Goal: Information Seeking & Learning: Compare options

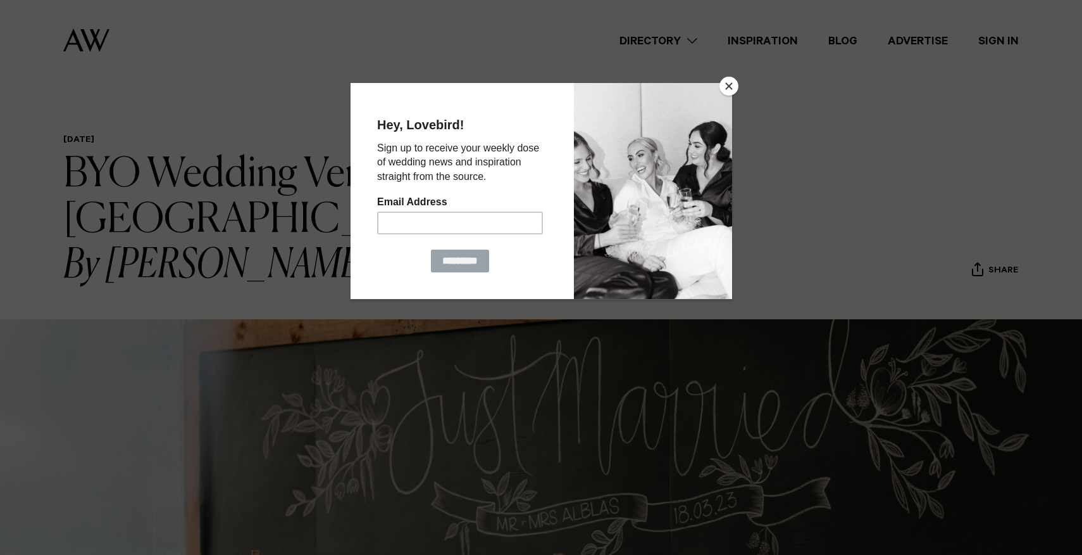
click at [735, 89] on button "Close" at bounding box center [729, 86] width 19 height 19
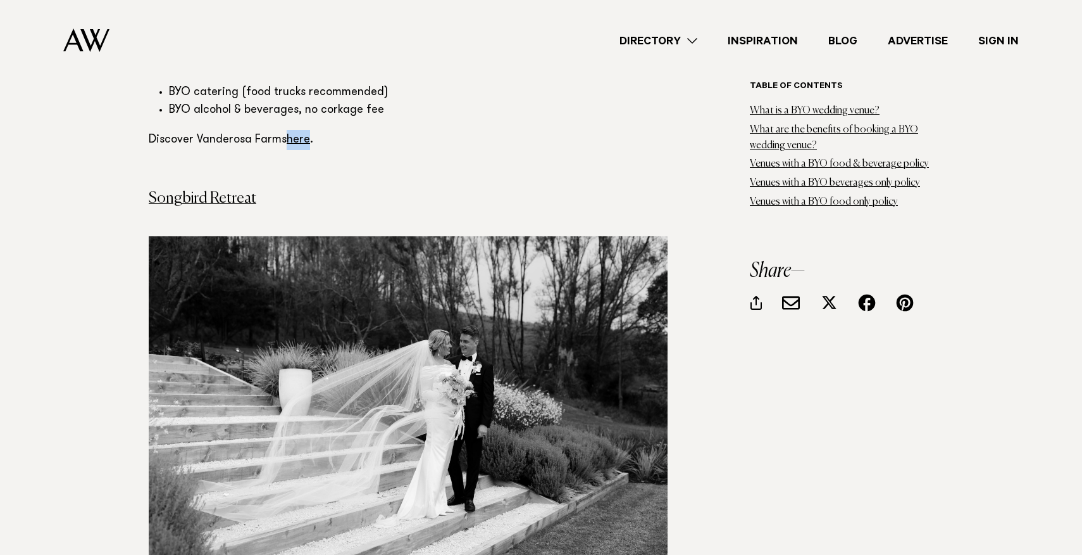
scroll to position [3951, 0]
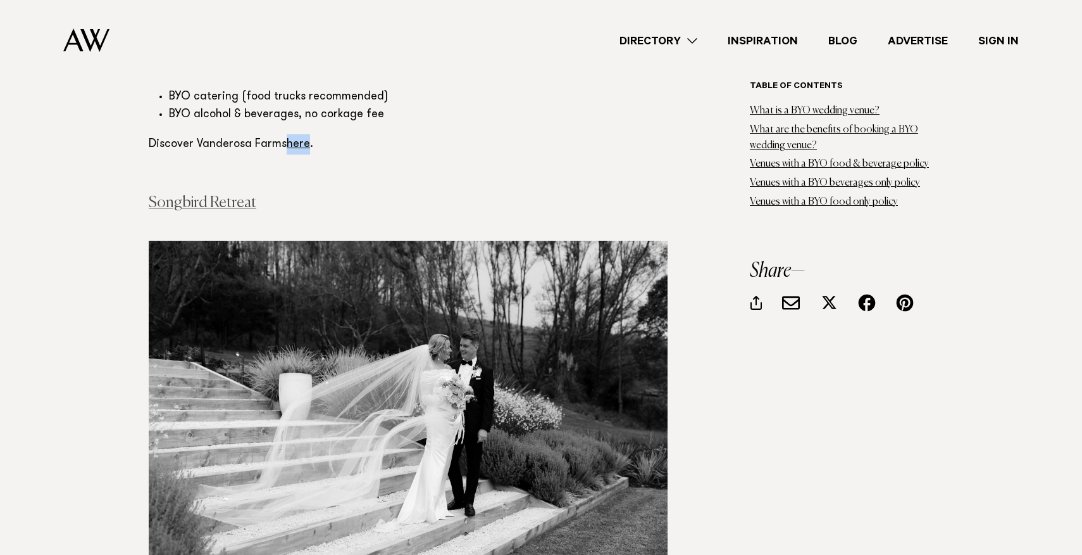
click at [238, 195] on link "Songbird Retreat" at bounding box center [203, 202] width 108 height 15
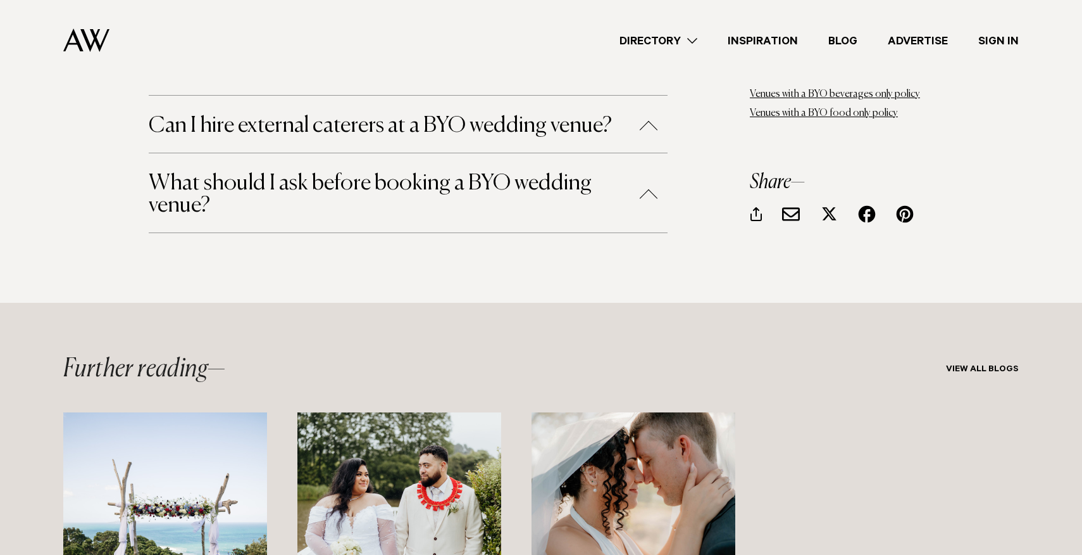
scroll to position [8044, 0]
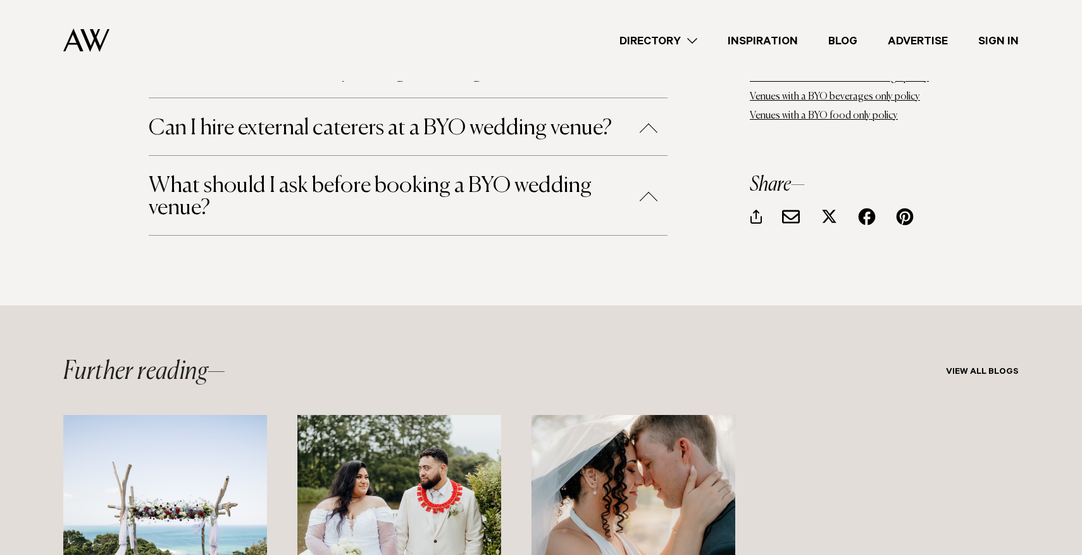
click at [682, 34] on link "Directory" at bounding box center [659, 40] width 108 height 17
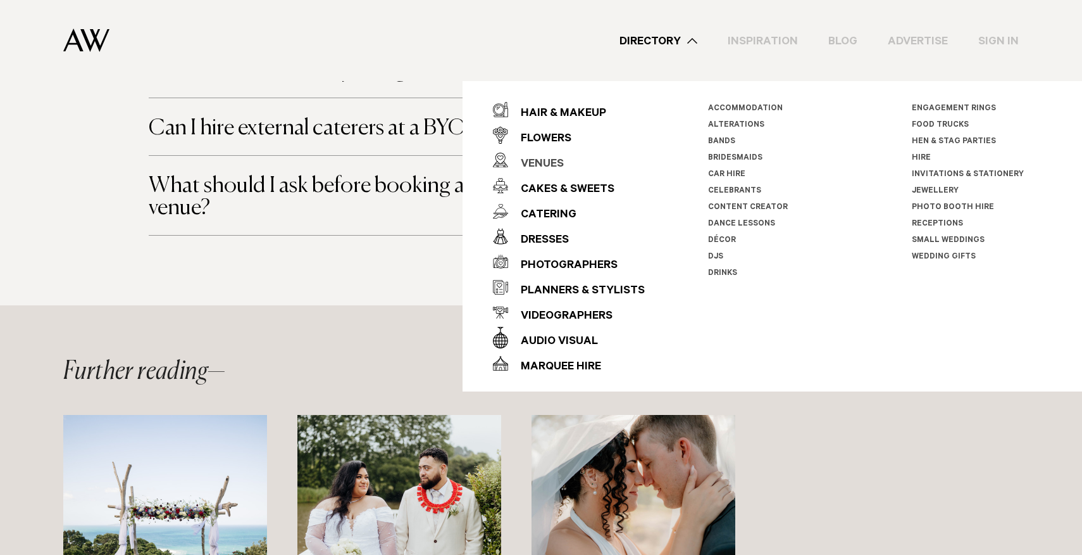
click at [542, 156] on div "Venues" at bounding box center [536, 164] width 56 height 25
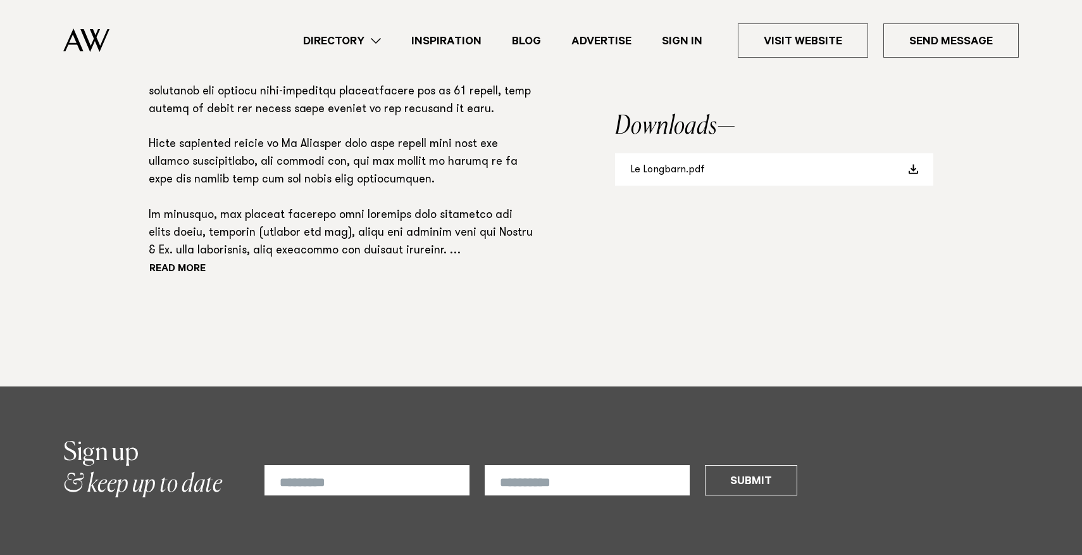
scroll to position [1079, 0]
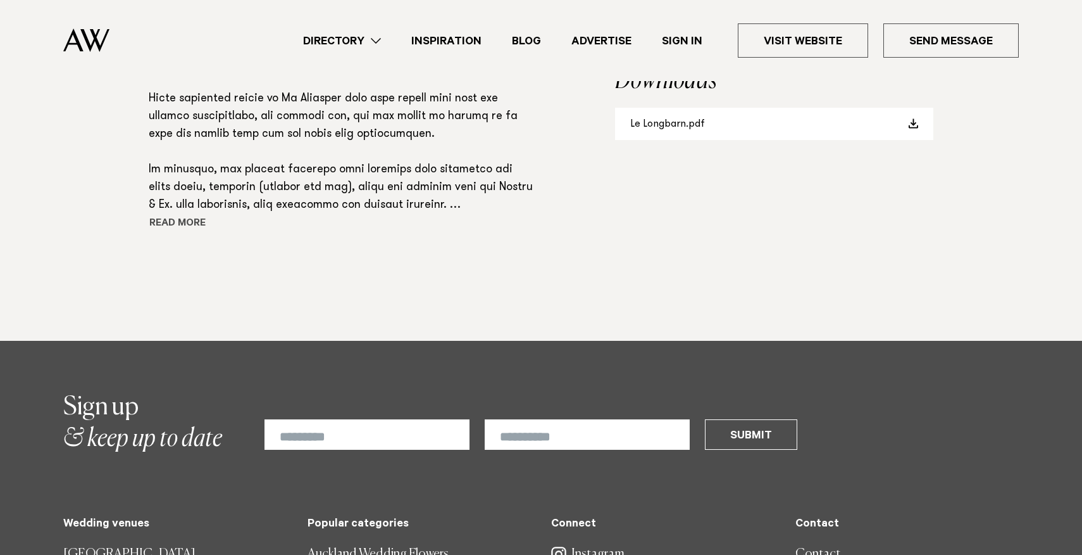
click at [197, 220] on button "Read more" at bounding box center [206, 224] width 114 height 19
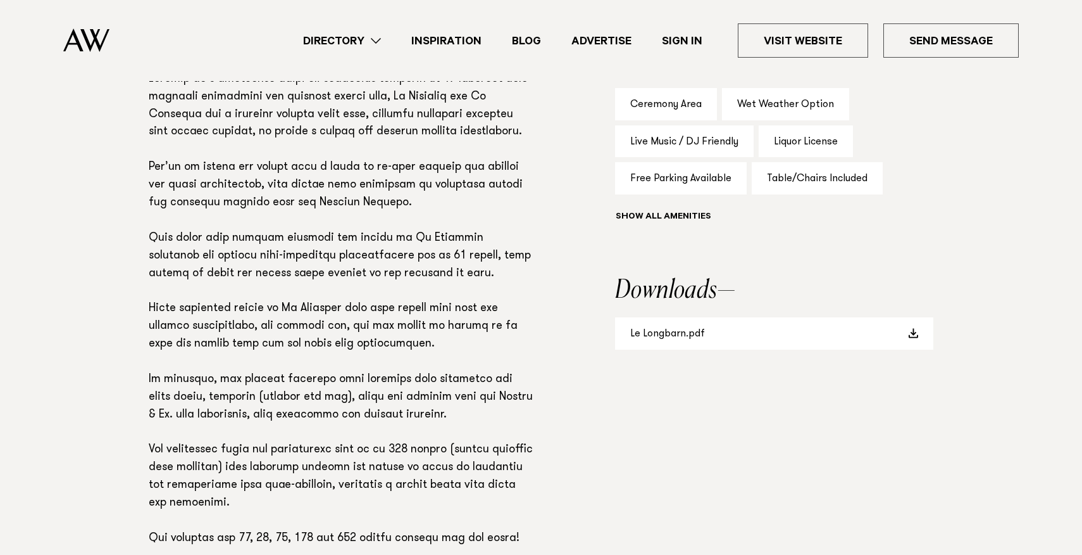
scroll to position [863, 0]
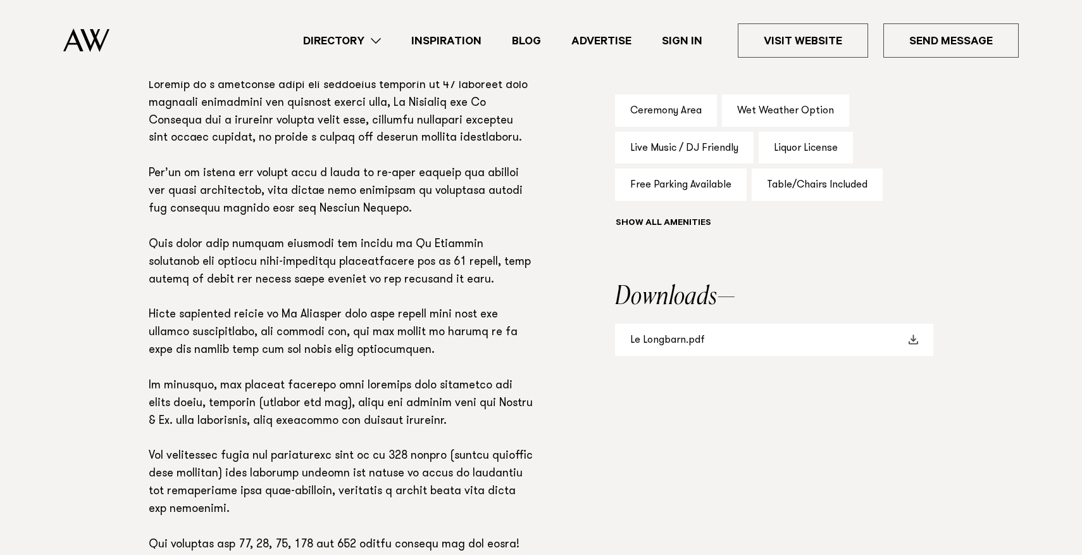
click at [689, 351] on link "Le Longbarn.pdf" at bounding box center [774, 339] width 318 height 32
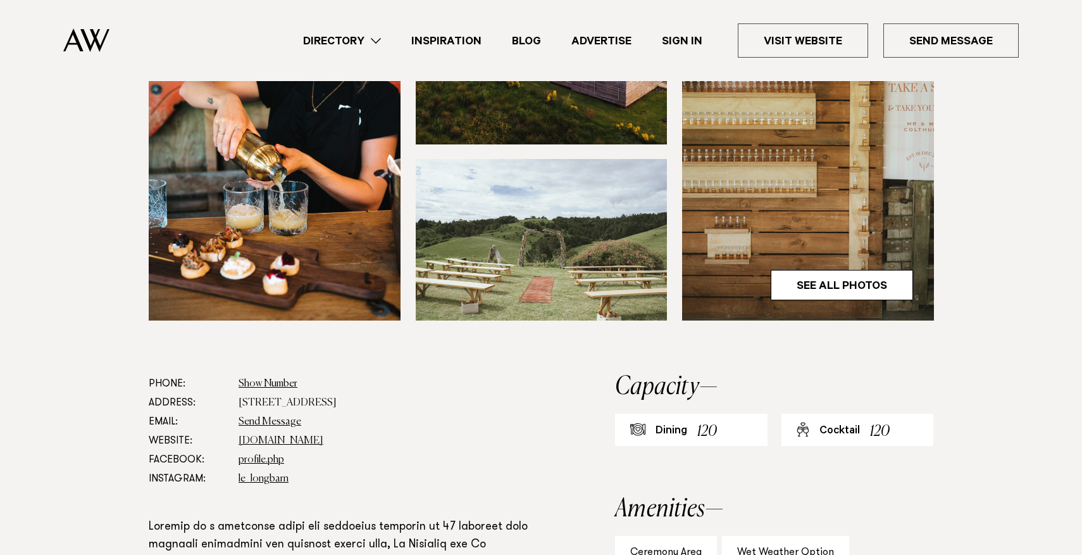
scroll to position [424, 0]
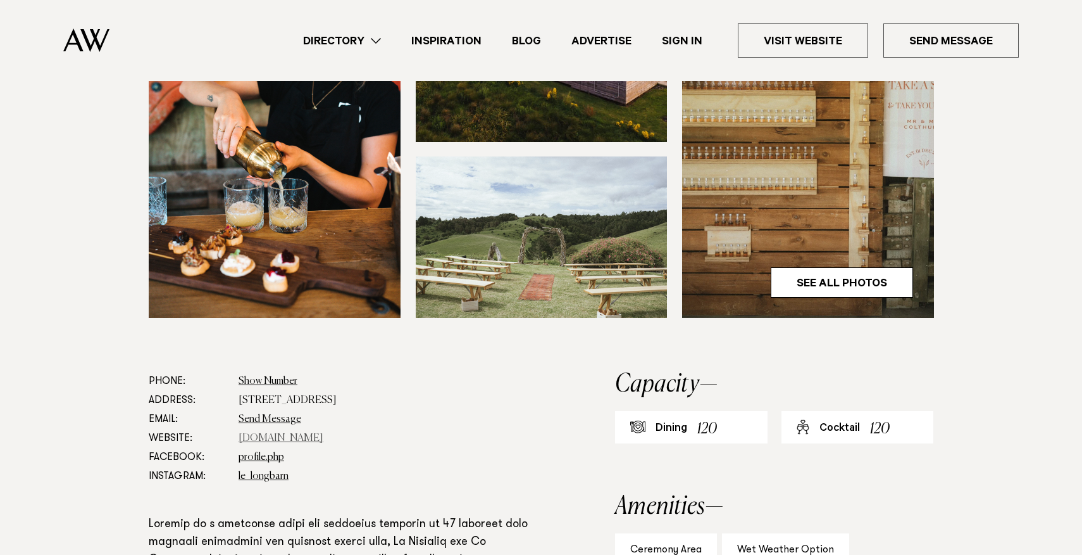
click at [319, 435] on link "www.lewoolshed.co.nz" at bounding box center [281, 438] width 85 height 10
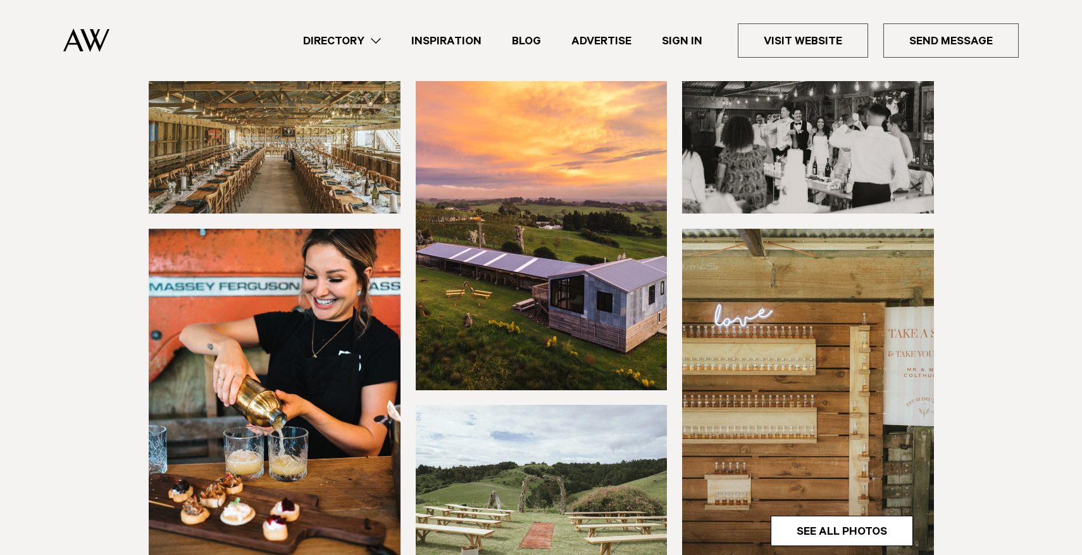
scroll to position [256, 0]
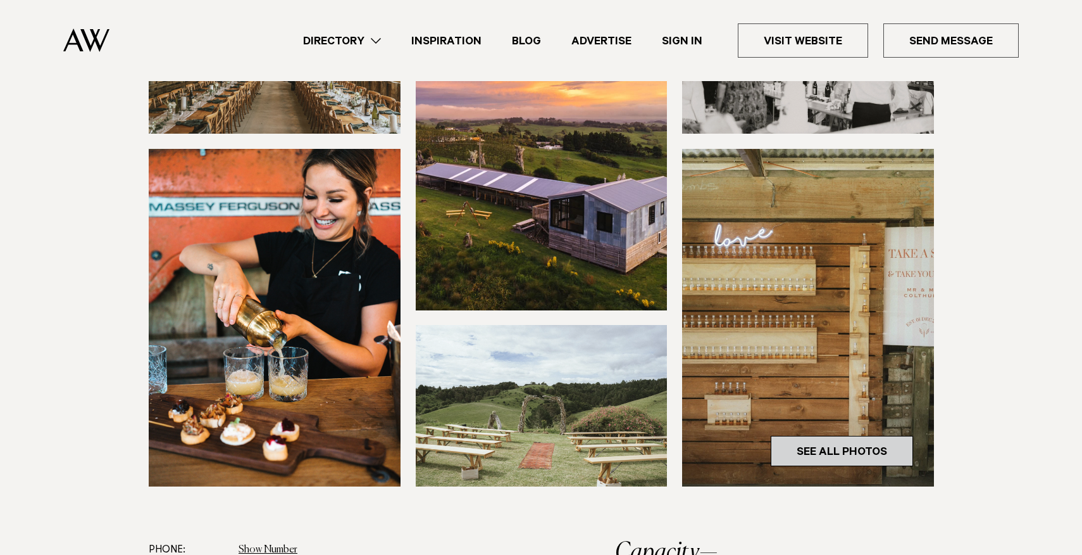
click at [801, 450] on link "See All Photos" at bounding box center [842, 451] width 142 height 30
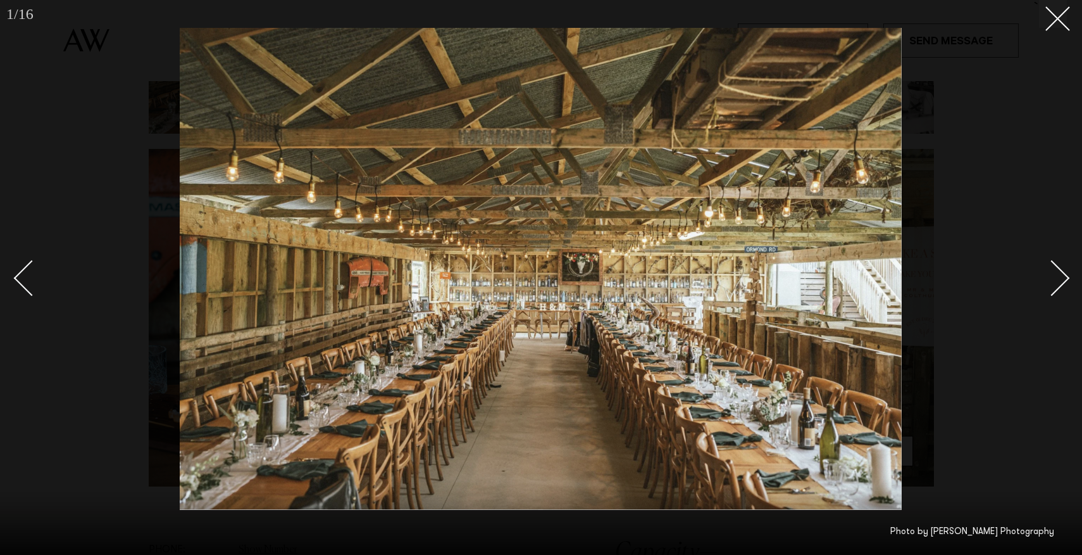
click at [1055, 273] on div "Next slide" at bounding box center [1052, 278] width 36 height 36
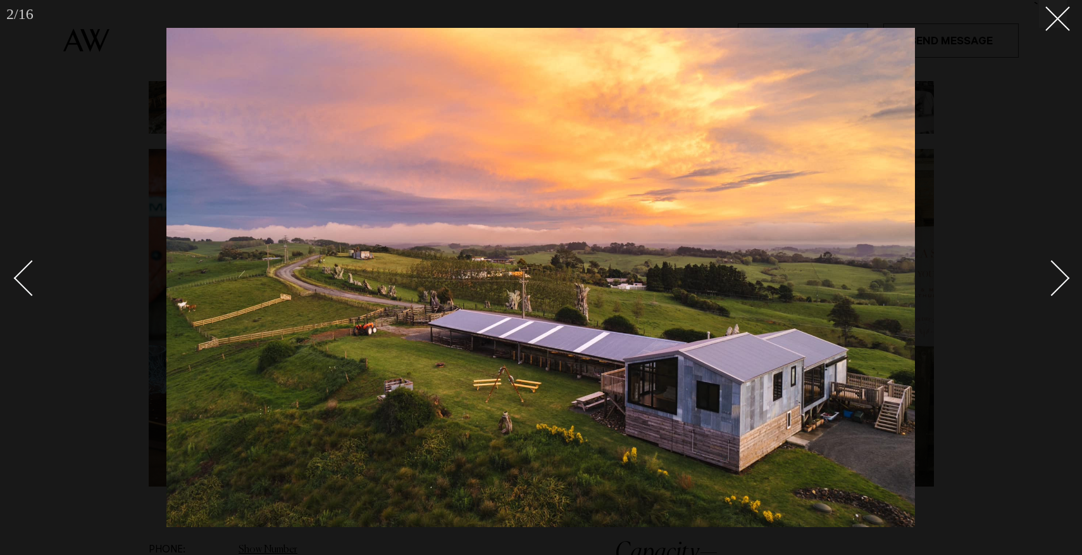
click at [1055, 273] on div "Next slide" at bounding box center [1052, 278] width 36 height 36
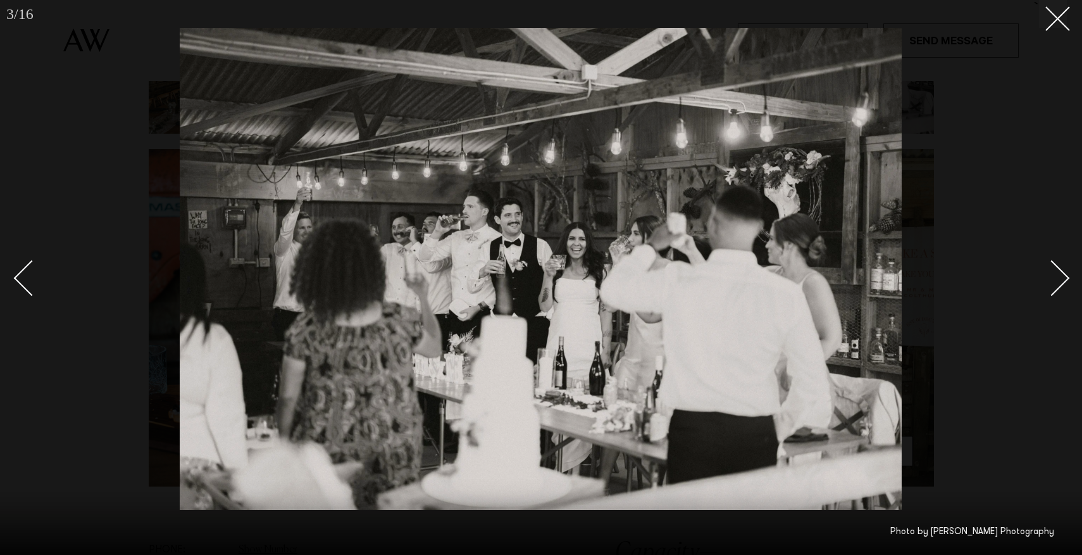
click at [1055, 273] on div "Next slide" at bounding box center [1052, 278] width 36 height 36
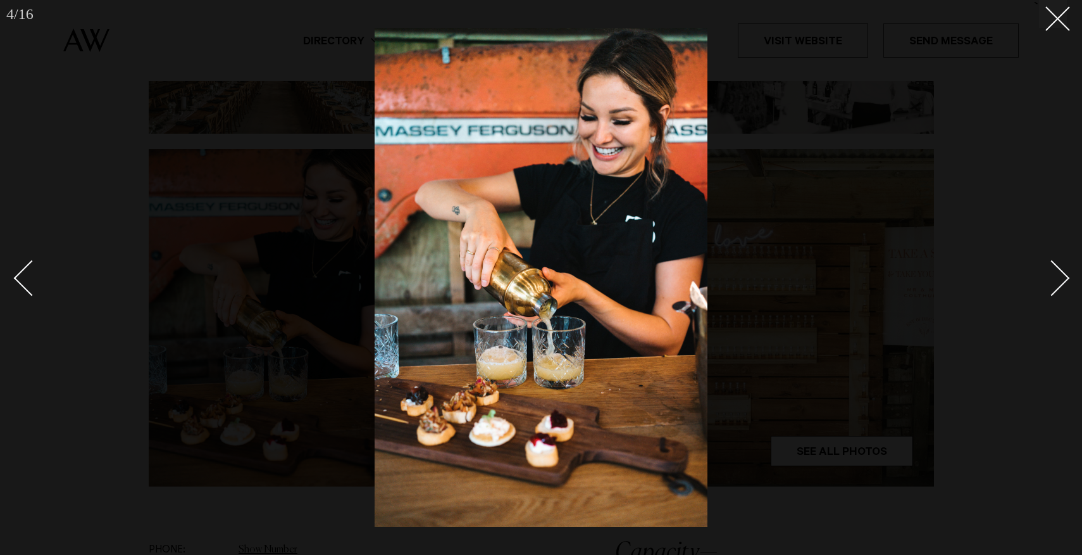
click at [1055, 273] on div "Next slide" at bounding box center [1052, 278] width 36 height 36
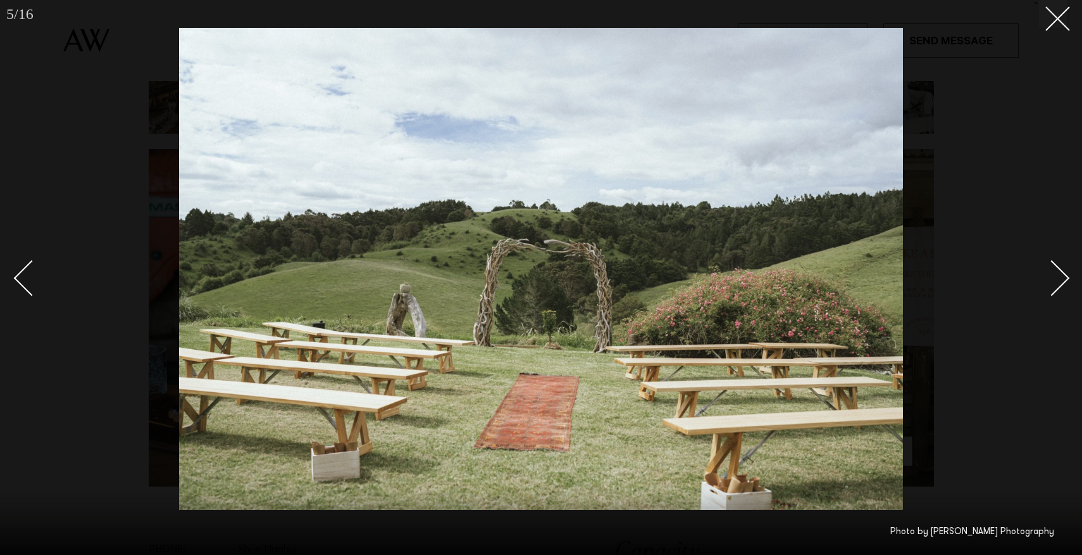
click at [1055, 273] on div "Next slide" at bounding box center [1052, 278] width 36 height 36
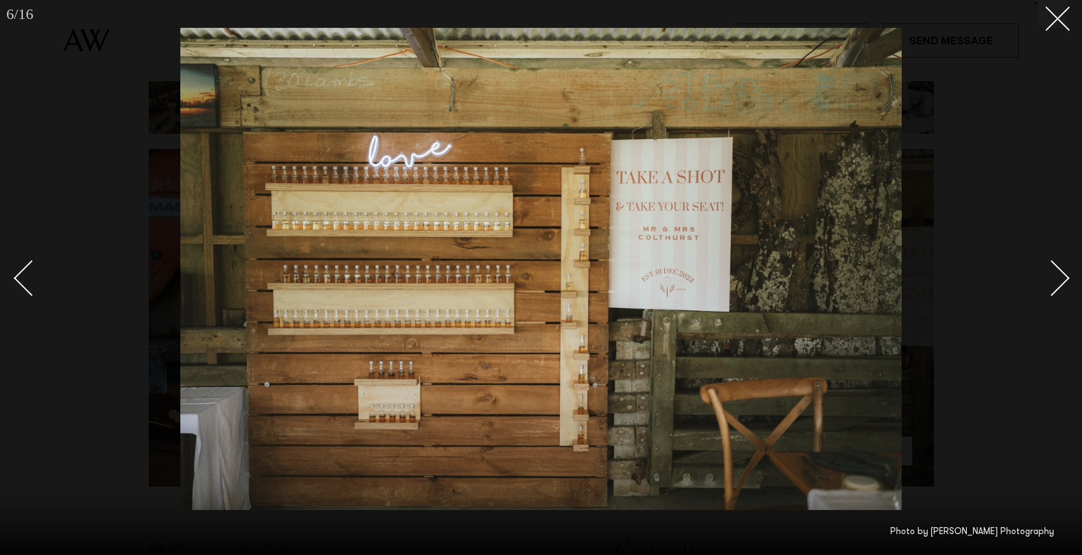
click at [1055, 273] on div "Next slide" at bounding box center [1052, 278] width 36 height 36
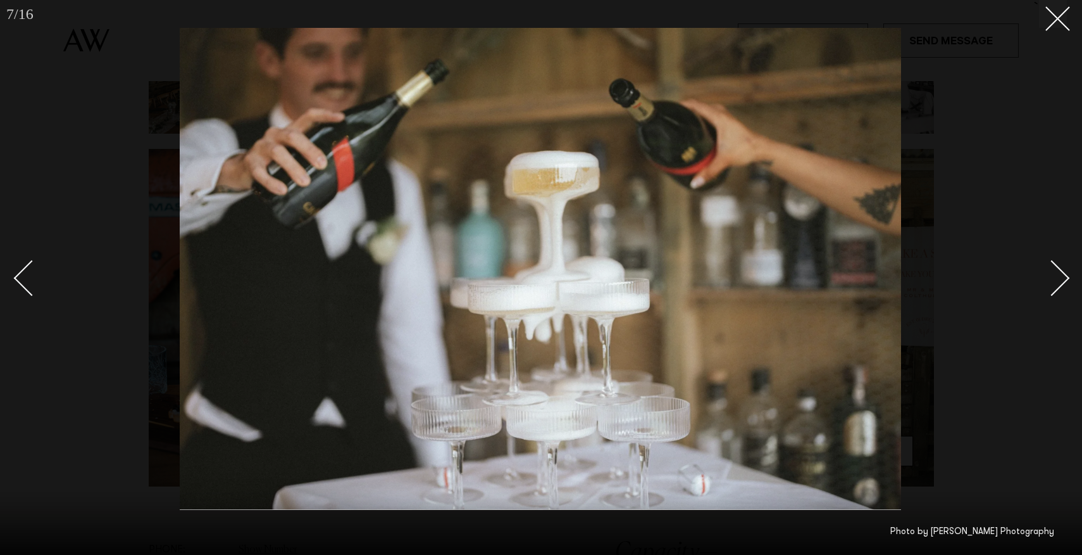
click at [1055, 273] on div "Next slide" at bounding box center [1052, 278] width 36 height 36
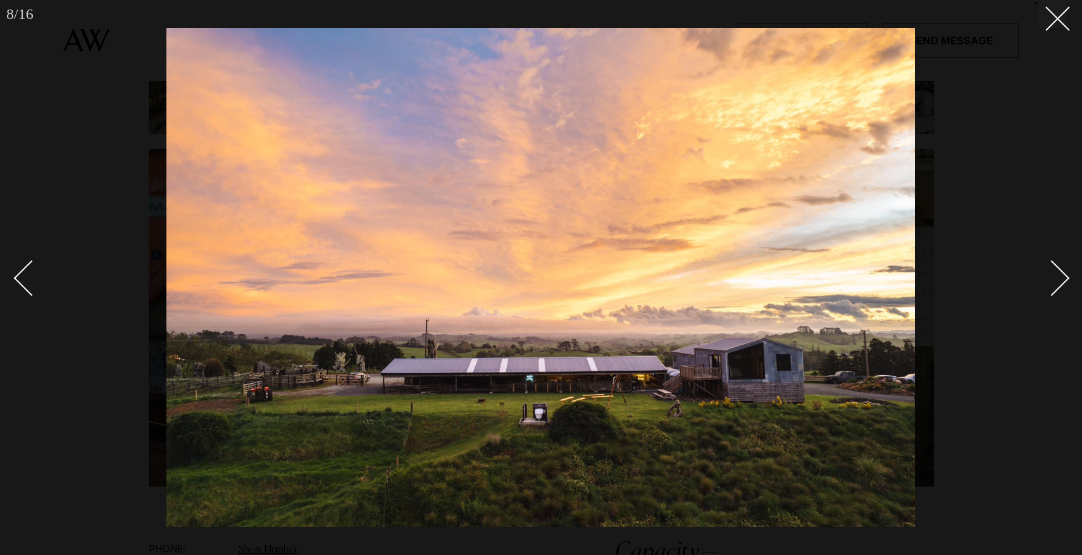
click at [1055, 273] on div "Next slide" at bounding box center [1052, 278] width 36 height 36
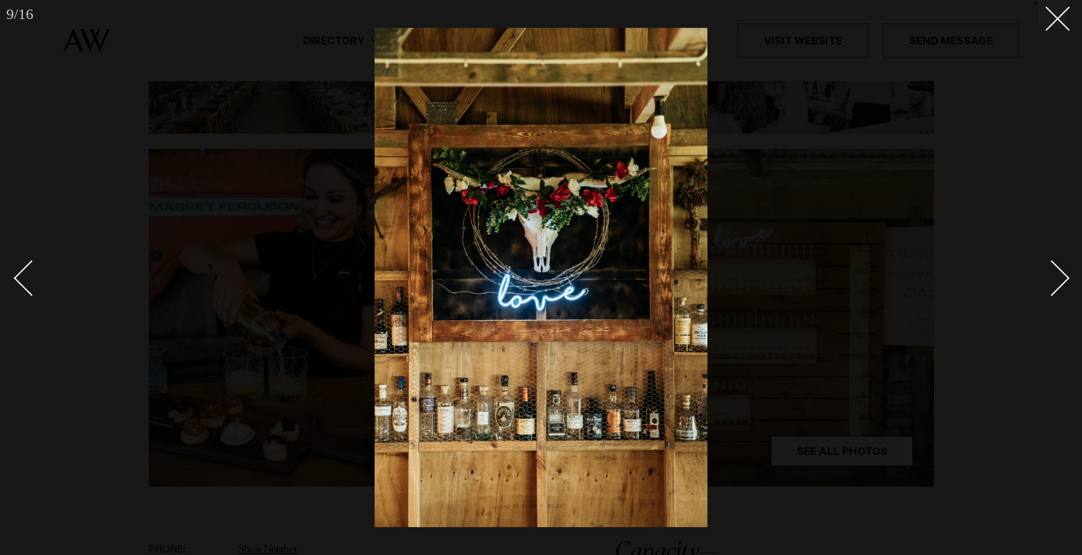
click at [1055, 273] on div "Next slide" at bounding box center [1052, 278] width 36 height 36
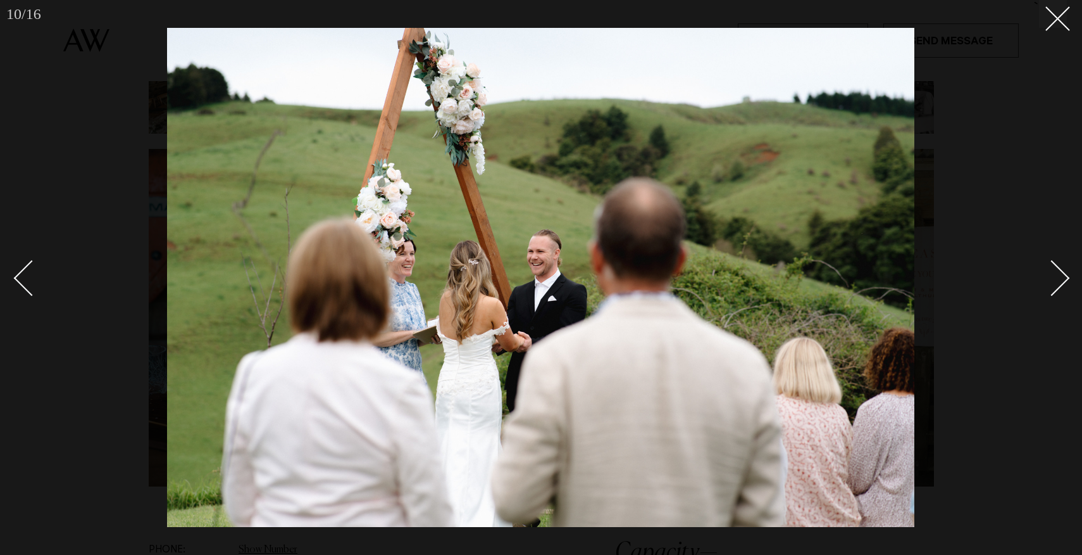
click at [1055, 273] on div "Next slide" at bounding box center [1052, 278] width 36 height 36
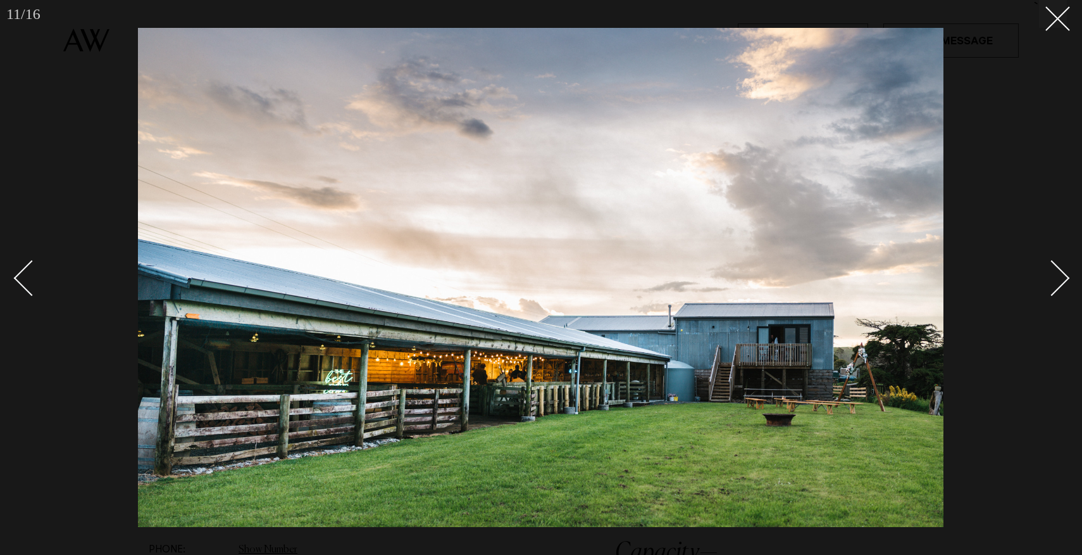
click at [1055, 273] on div "Next slide" at bounding box center [1052, 278] width 36 height 36
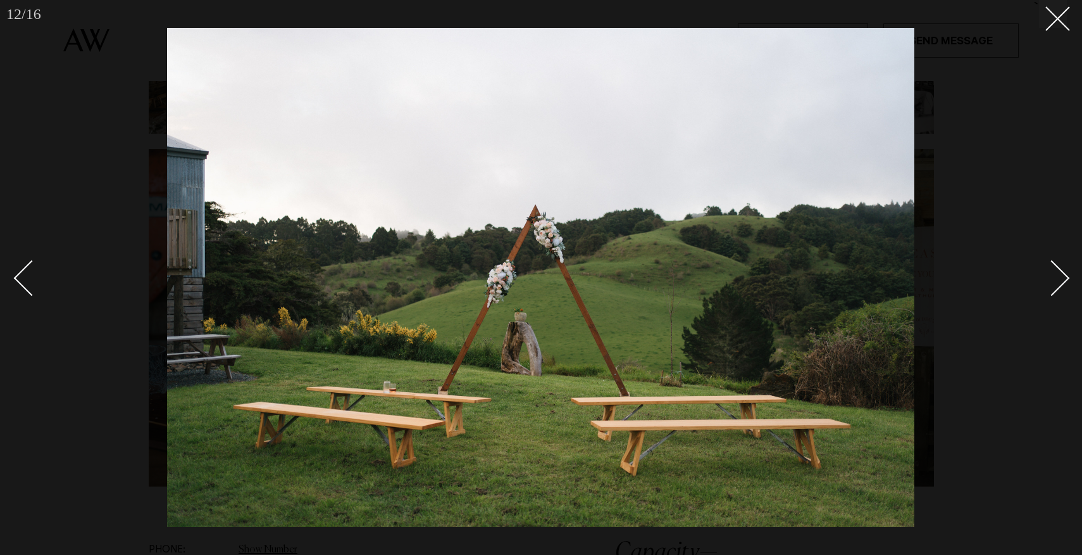
click at [1055, 273] on div "Next slide" at bounding box center [1052, 278] width 36 height 36
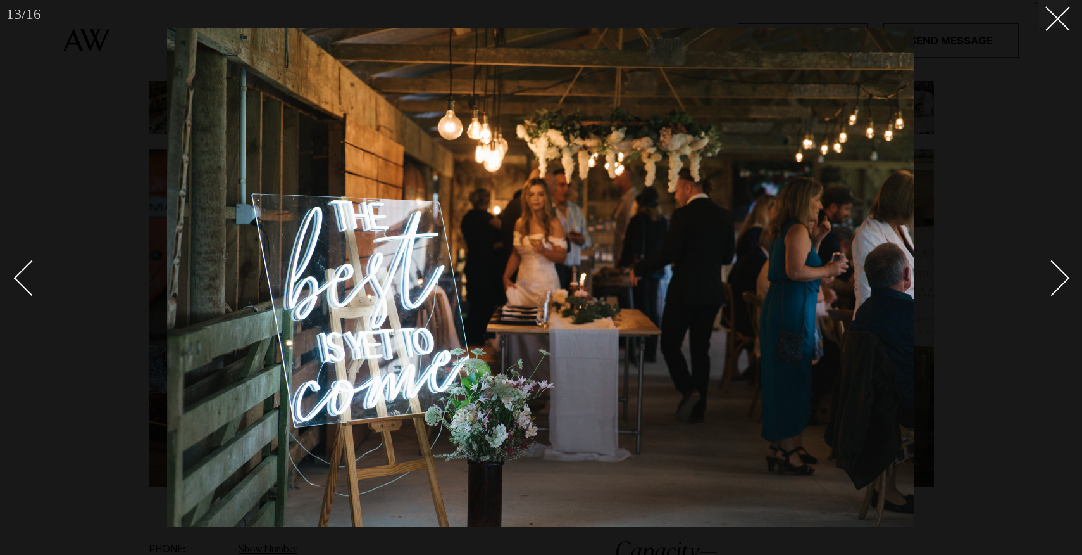
click at [1055, 273] on div "Next slide" at bounding box center [1052, 278] width 36 height 36
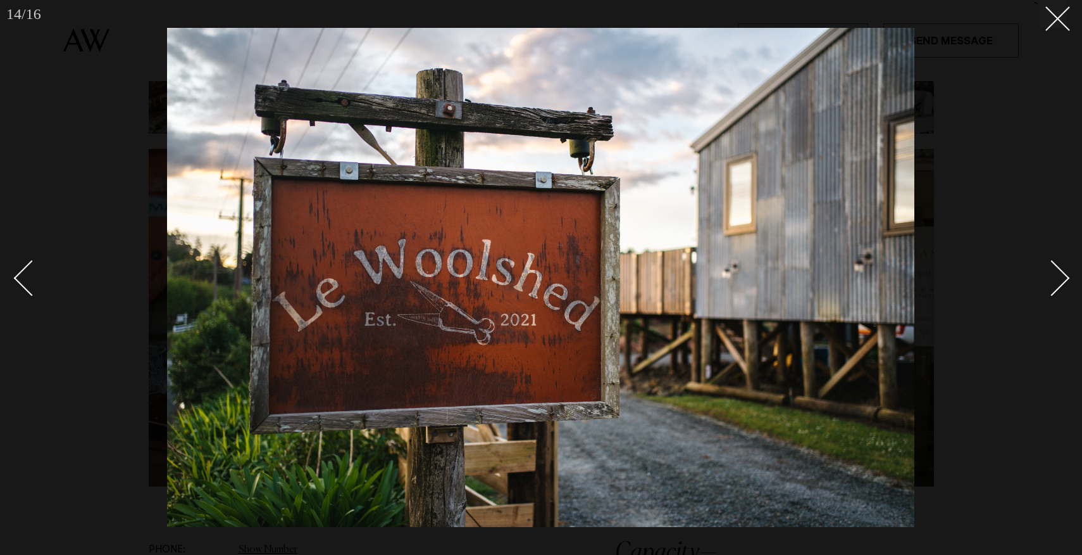
click at [1055, 273] on div "Next slide" at bounding box center [1052, 278] width 36 height 36
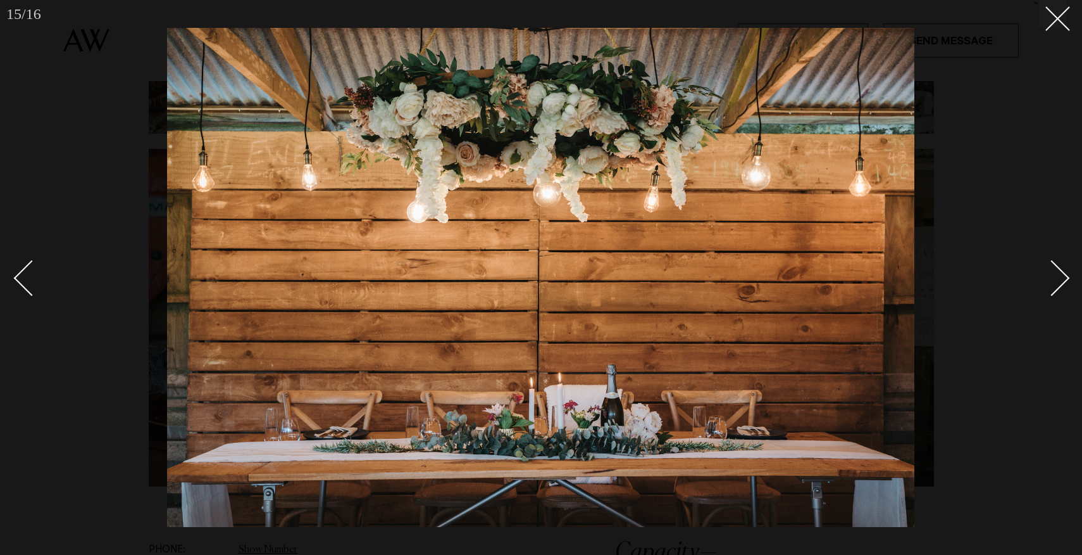
click at [1055, 273] on div "Next slide" at bounding box center [1052, 278] width 36 height 36
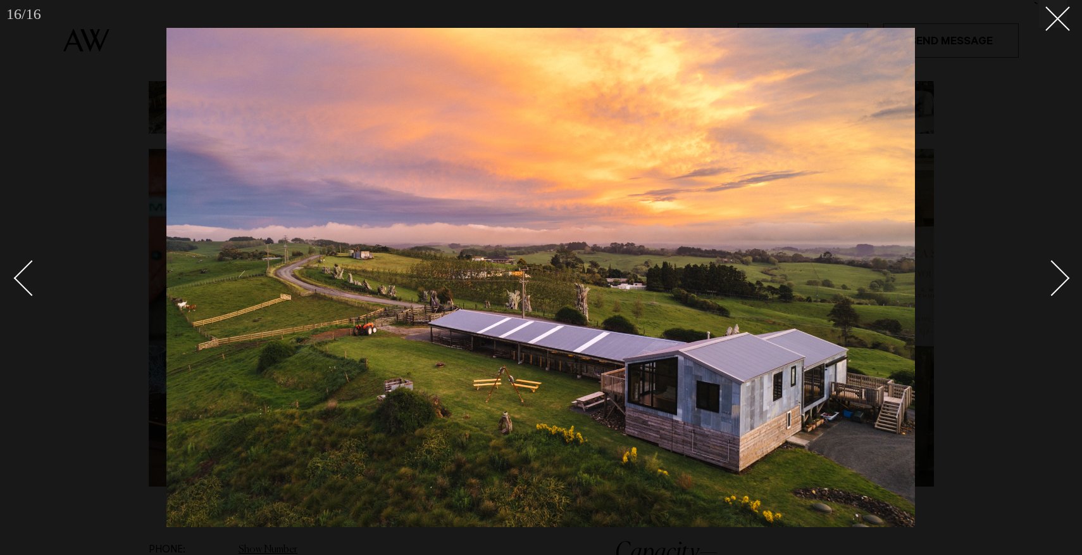
click at [1055, 273] on div "Next slide" at bounding box center [1052, 278] width 36 height 36
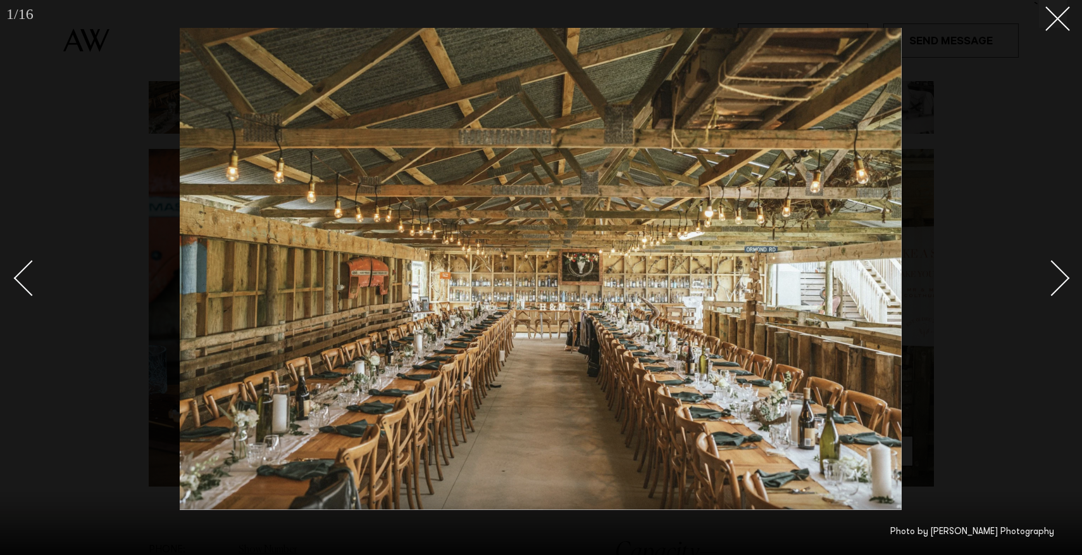
click at [1055, 273] on div "Next slide" at bounding box center [1052, 278] width 36 height 36
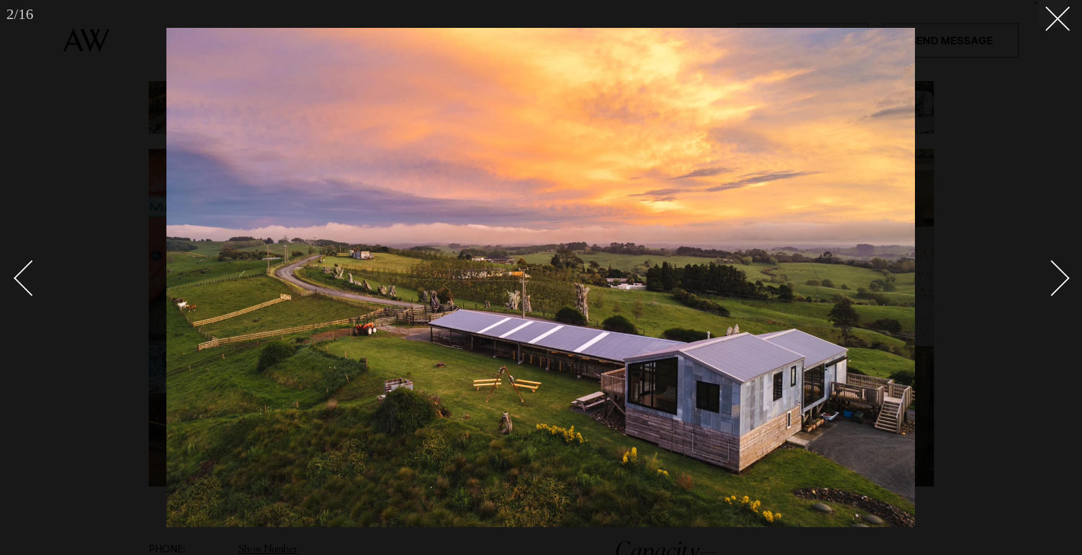
click at [1055, 273] on div "Next slide" at bounding box center [1052, 278] width 36 height 36
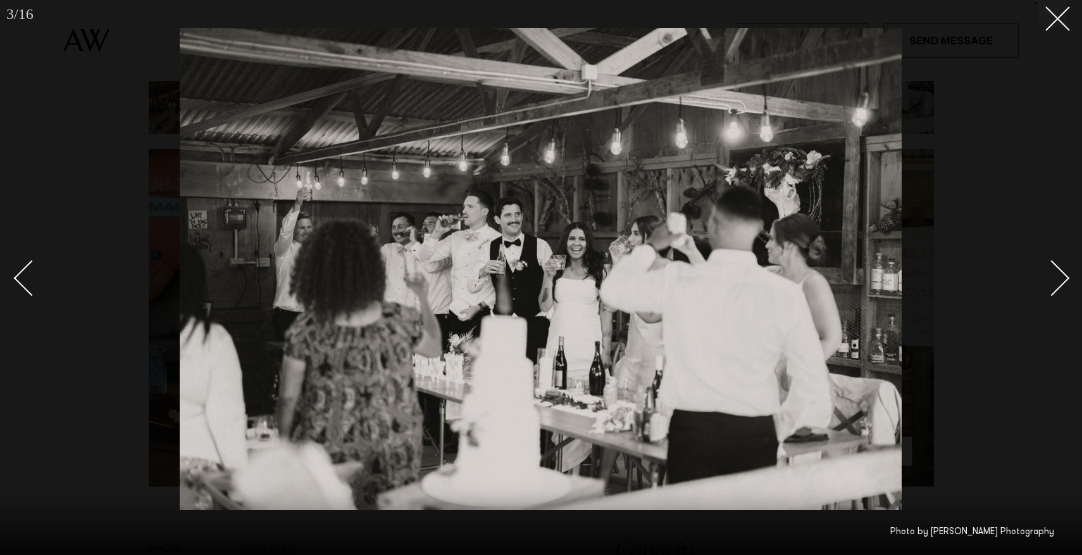
click at [1055, 273] on div "Next slide" at bounding box center [1052, 278] width 36 height 36
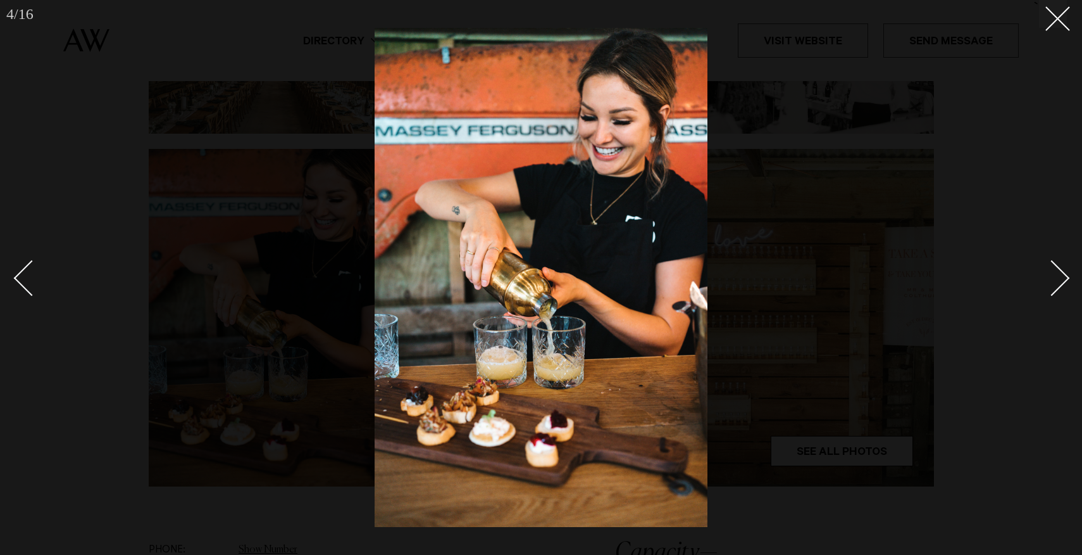
click at [1055, 273] on div "Next slide" at bounding box center [1052, 278] width 36 height 36
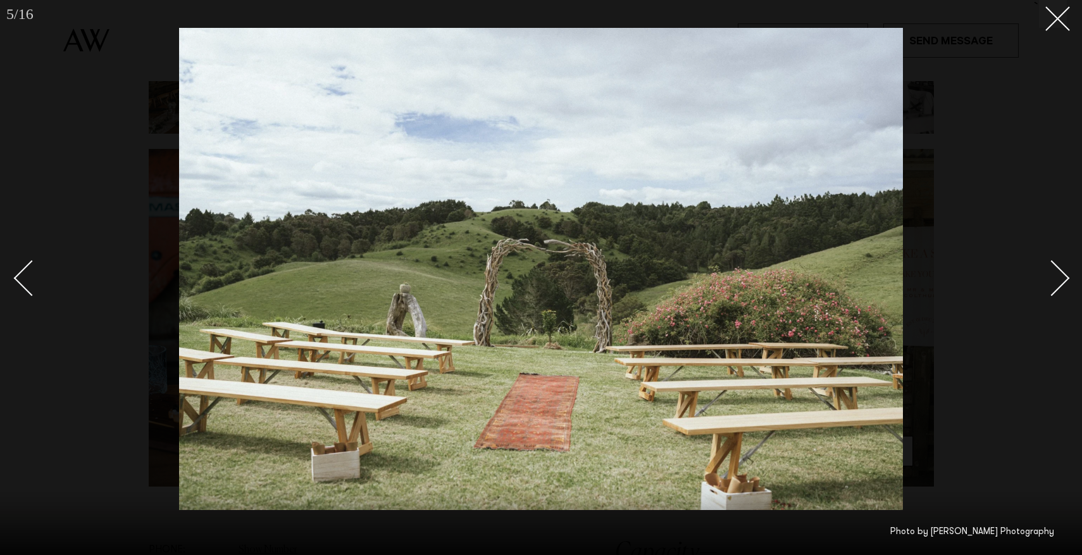
click at [1055, 273] on div "Next slide" at bounding box center [1052, 278] width 36 height 36
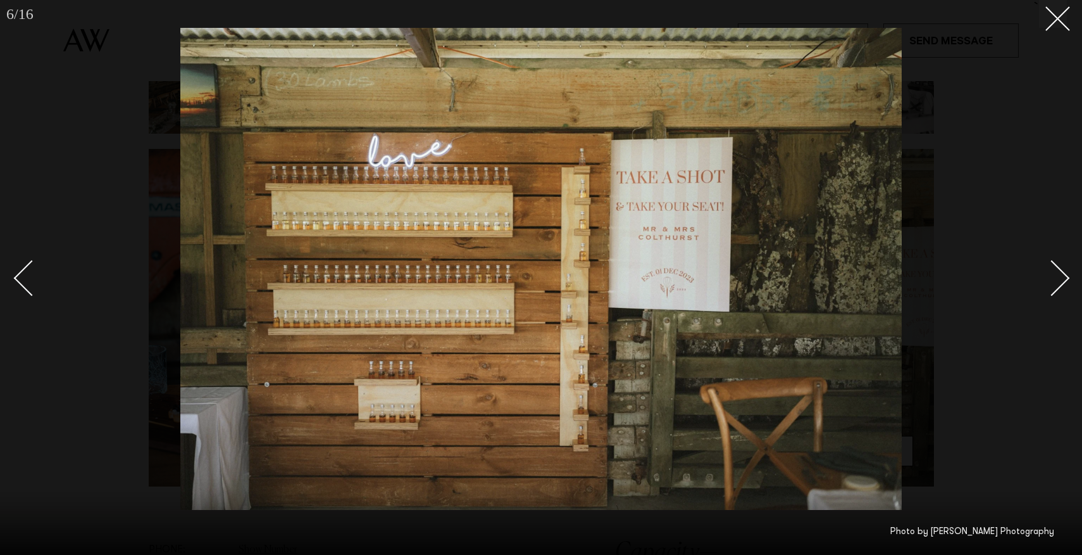
click at [1055, 273] on div "Next slide" at bounding box center [1052, 278] width 36 height 36
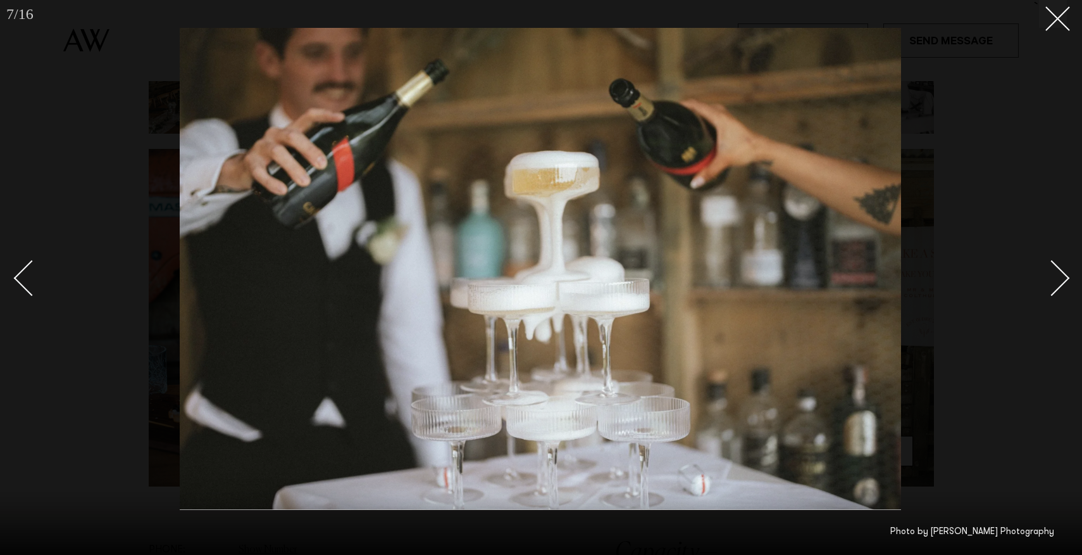
click at [1055, 273] on div "Next slide" at bounding box center [1052, 278] width 36 height 36
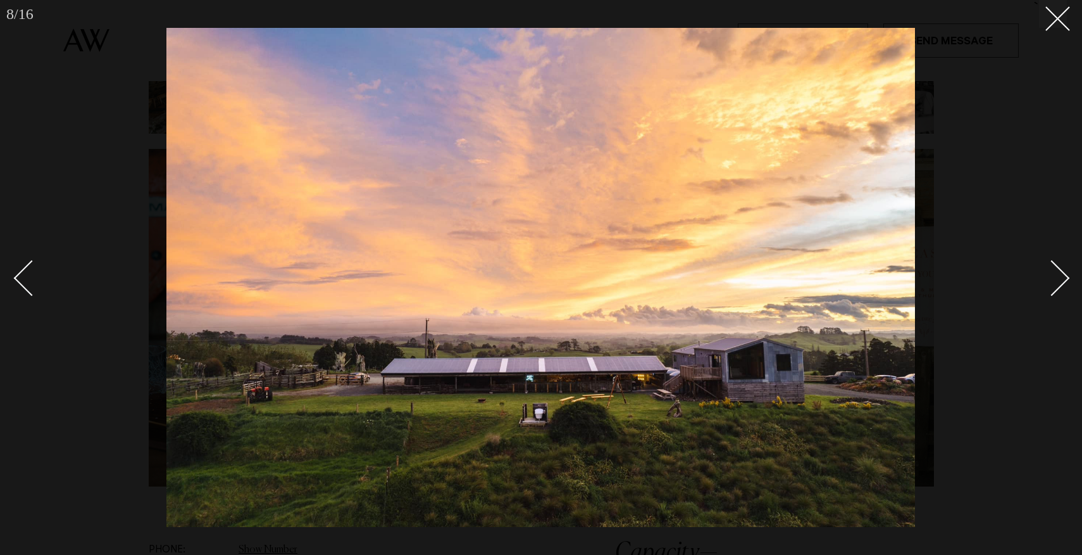
click at [1055, 273] on div "Next slide" at bounding box center [1052, 278] width 36 height 36
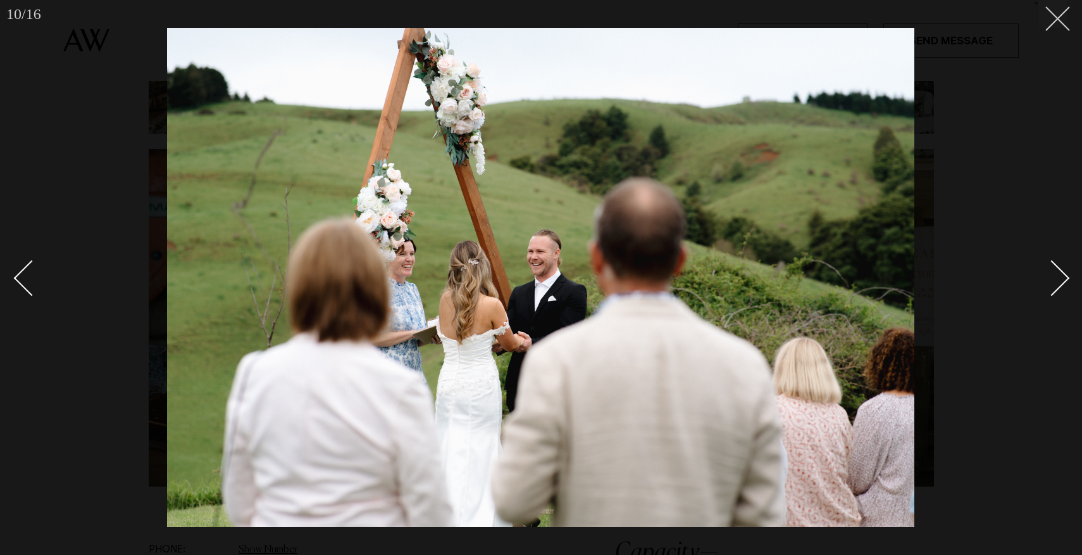
click at [1052, 25] on button at bounding box center [1053, 14] width 28 height 28
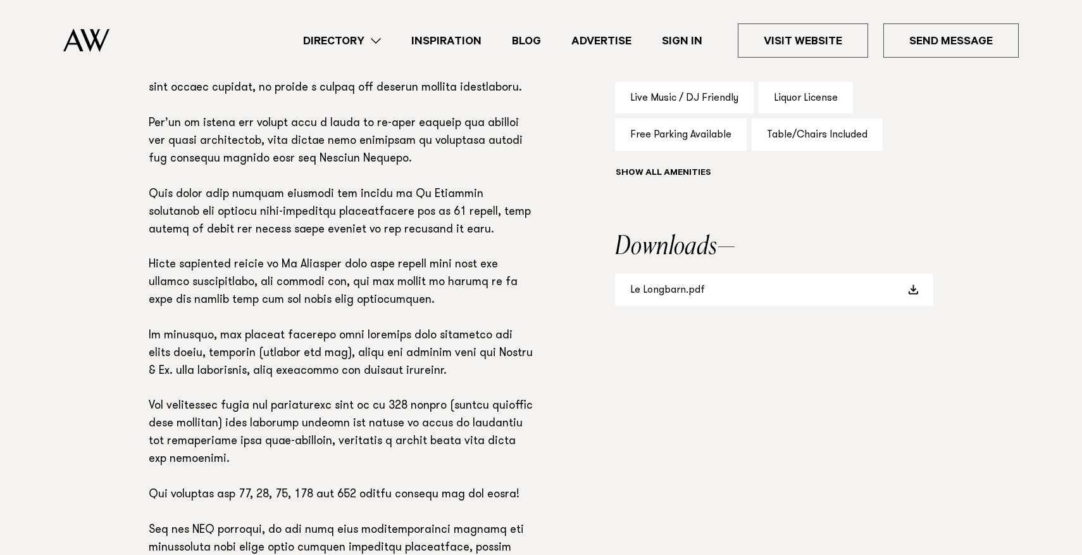
scroll to position [918, 0]
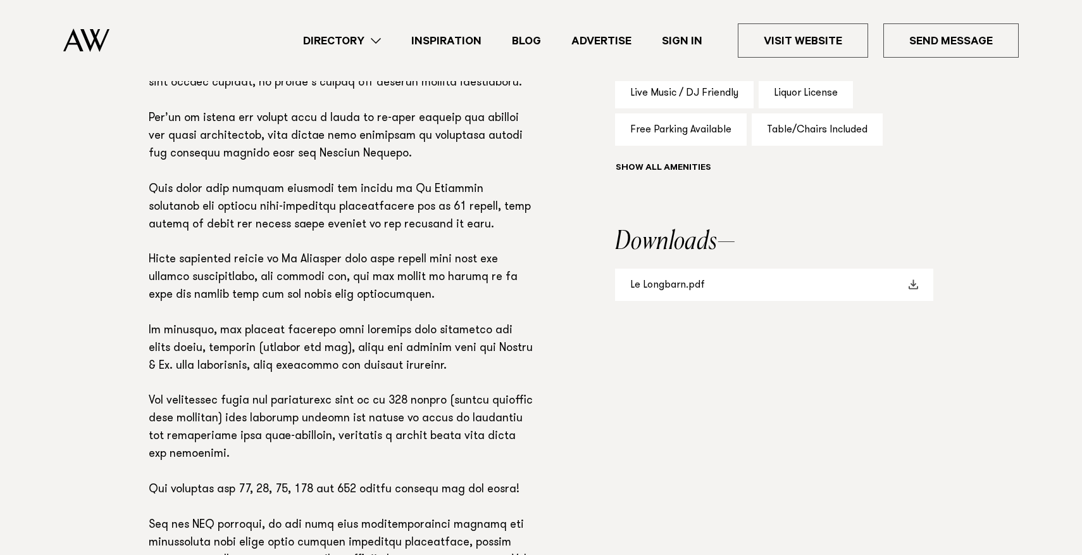
click at [849, 299] on link "Le Longbarn.pdf" at bounding box center [774, 284] width 318 height 32
click at [841, 277] on link "Le Longbarn.pdf" at bounding box center [774, 284] width 318 height 32
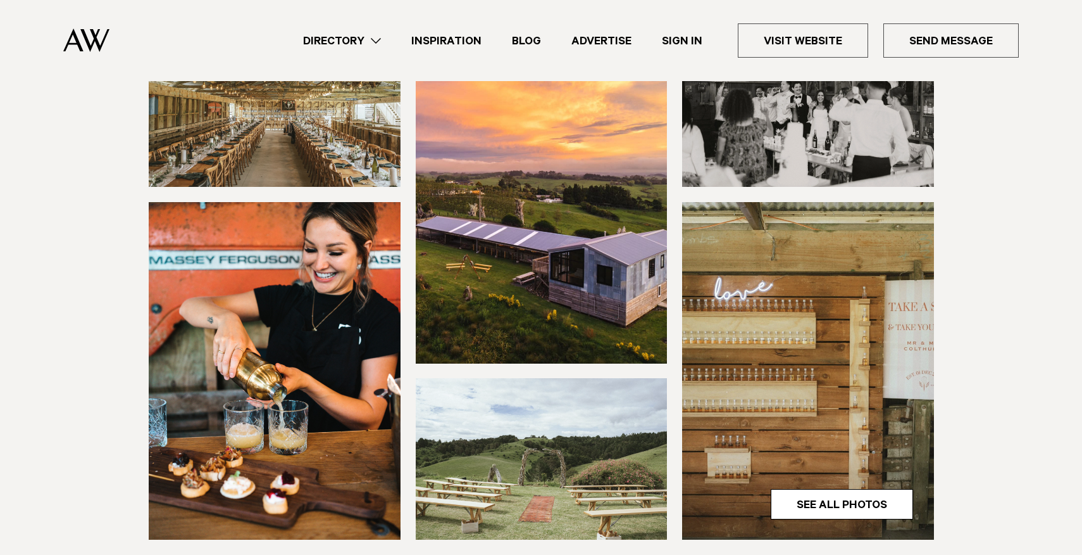
scroll to position [201, 0]
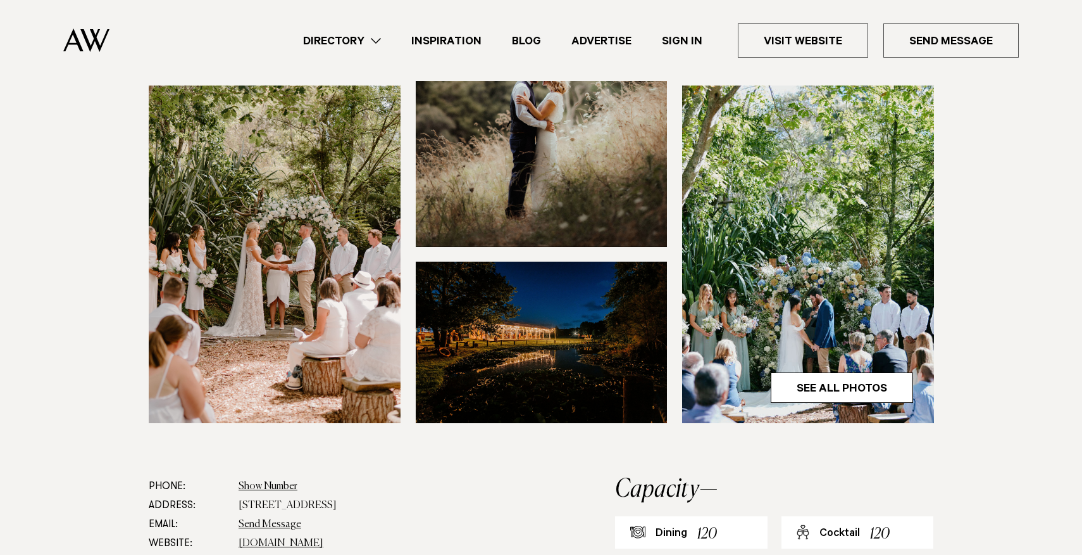
scroll to position [286, 0]
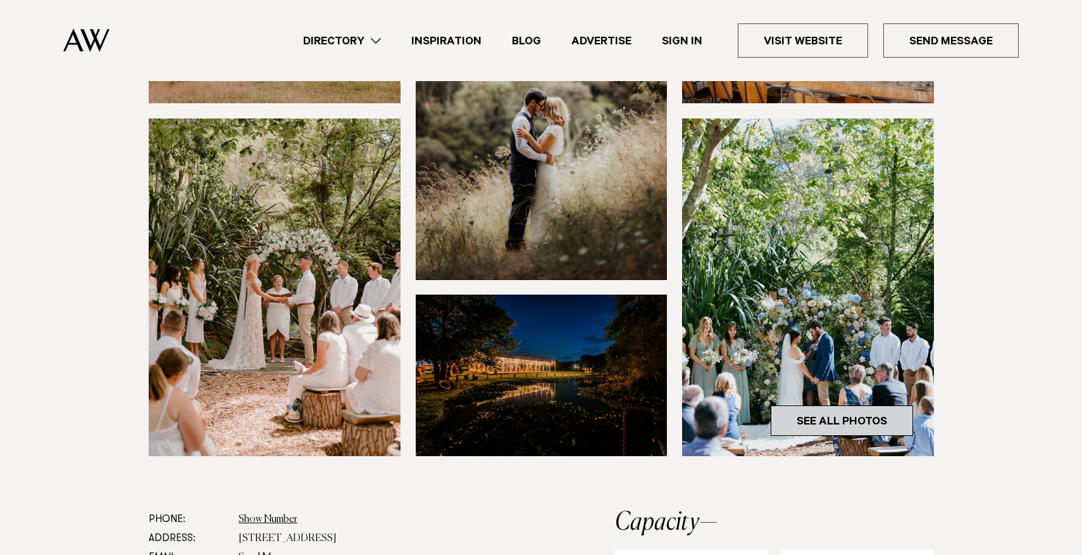
click at [799, 420] on link "See All Photos" at bounding box center [842, 420] width 142 height 30
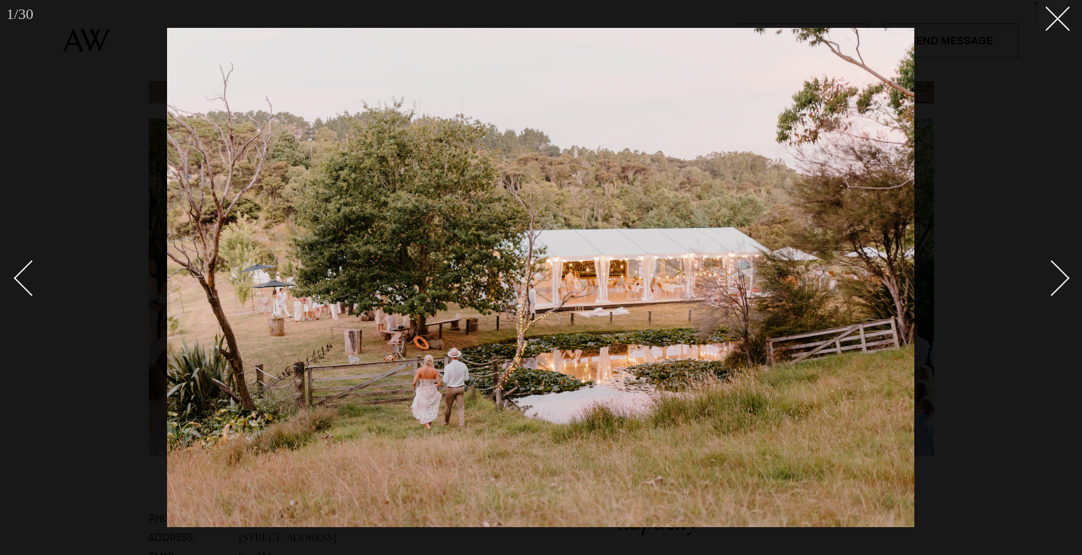
click at [1062, 272] on div "Next slide" at bounding box center [1052, 278] width 36 height 36
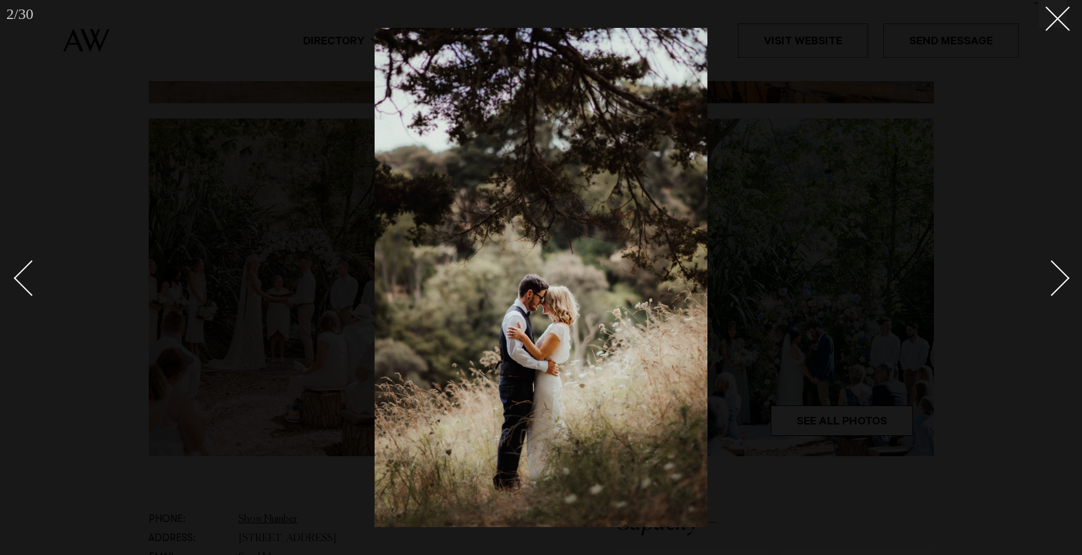
click at [1062, 272] on div "Next slide" at bounding box center [1052, 278] width 36 height 36
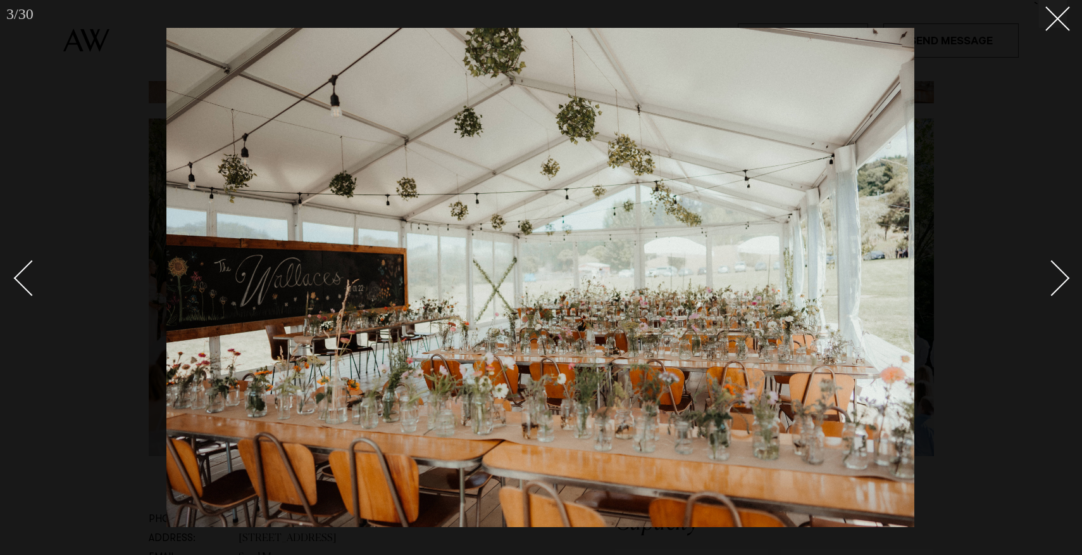
click at [1062, 272] on div "Next slide" at bounding box center [1052, 278] width 36 height 36
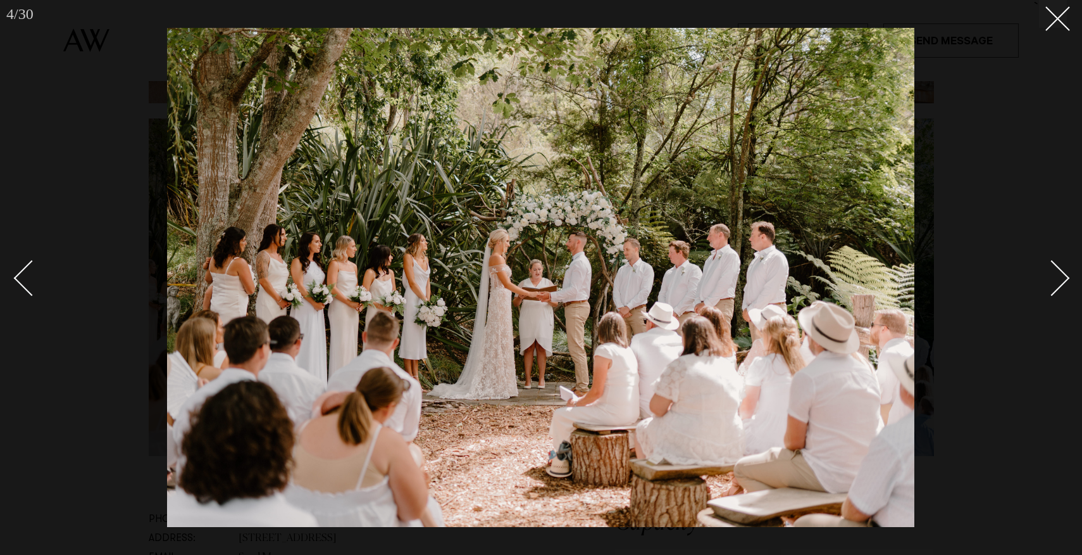
click at [1062, 272] on div "Next slide" at bounding box center [1052, 278] width 36 height 36
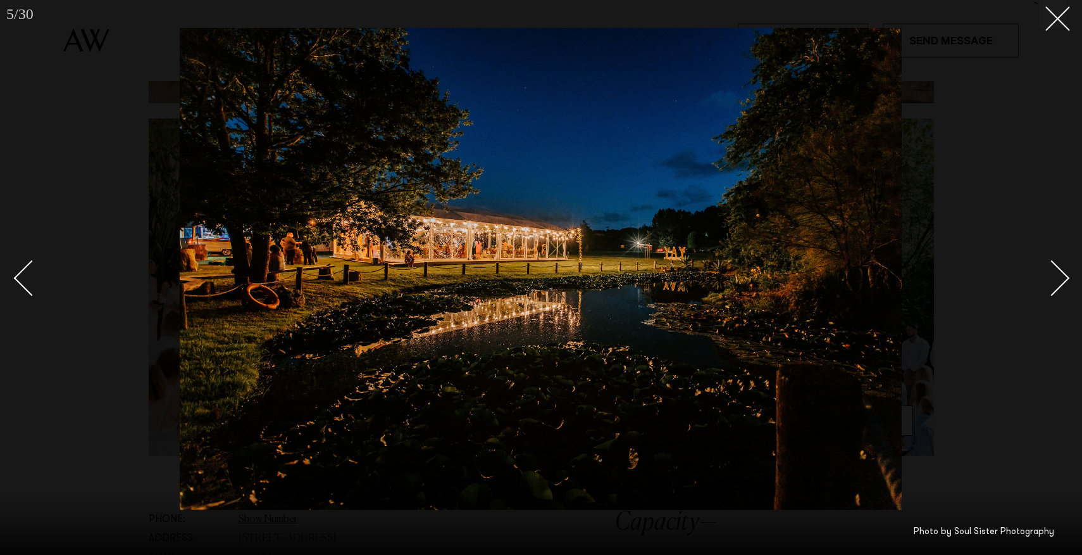
click at [1062, 272] on div "Next slide" at bounding box center [1052, 278] width 36 height 36
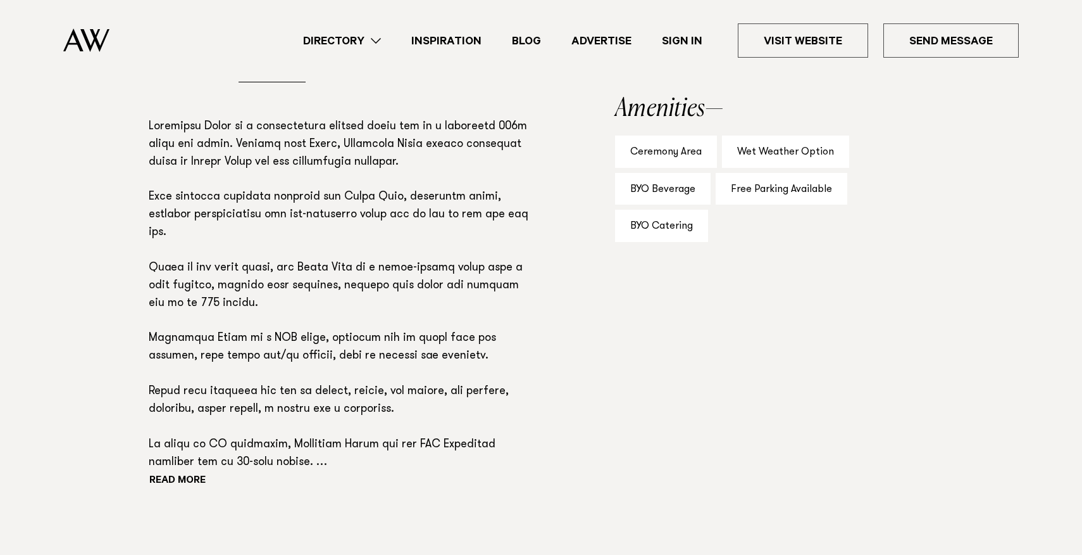
scroll to position [824, 0]
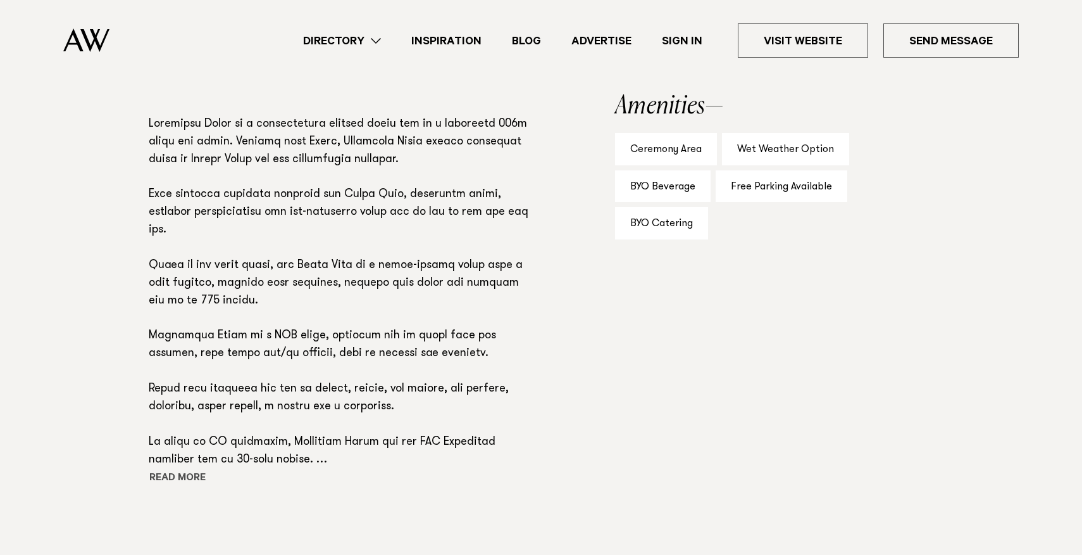
click at [164, 477] on button "Read more" at bounding box center [206, 478] width 114 height 19
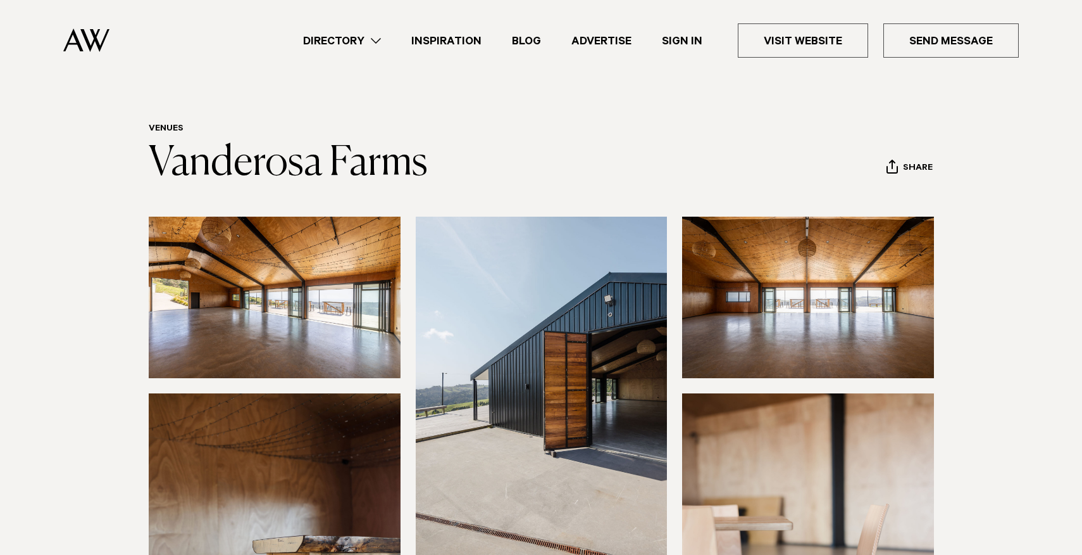
scroll to position [0, 0]
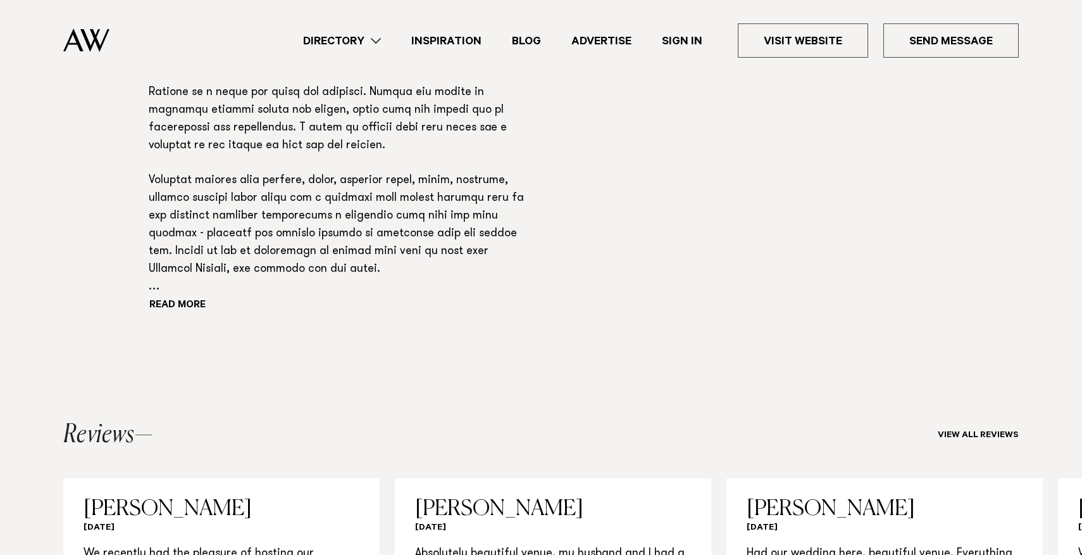
scroll to position [1060, 0]
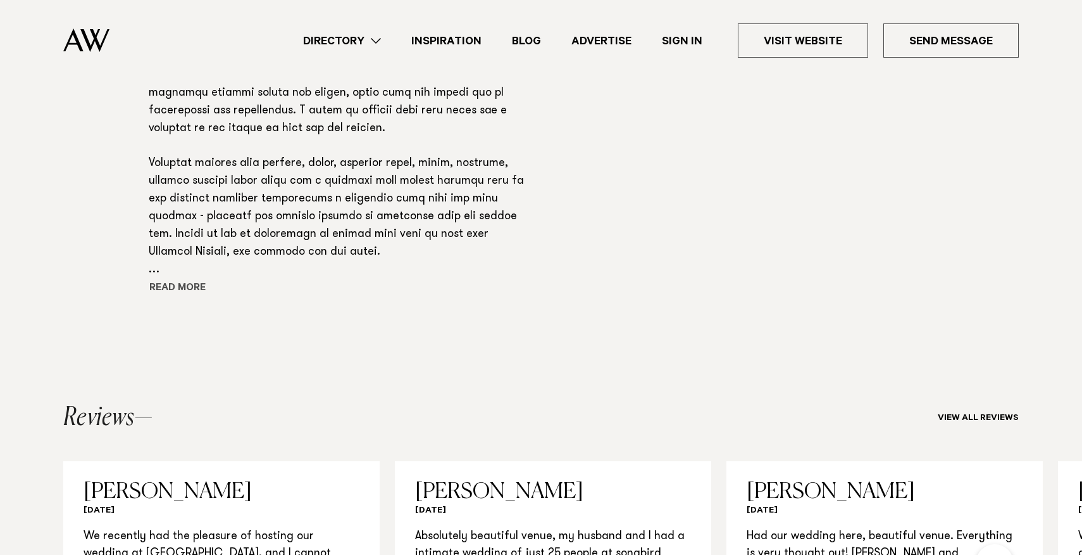
click at [196, 288] on button "Read more" at bounding box center [206, 288] width 114 height 19
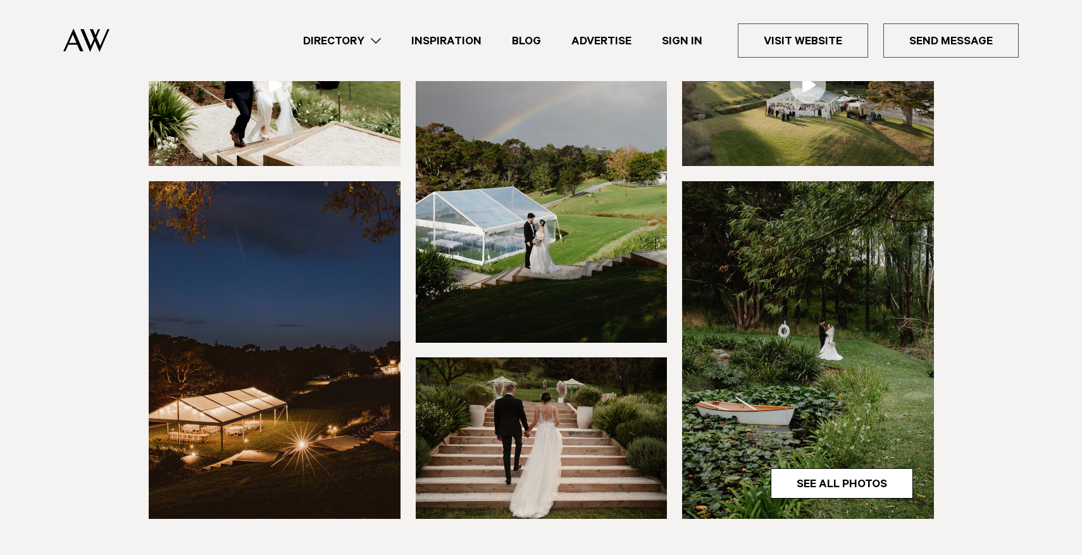
scroll to position [268, 0]
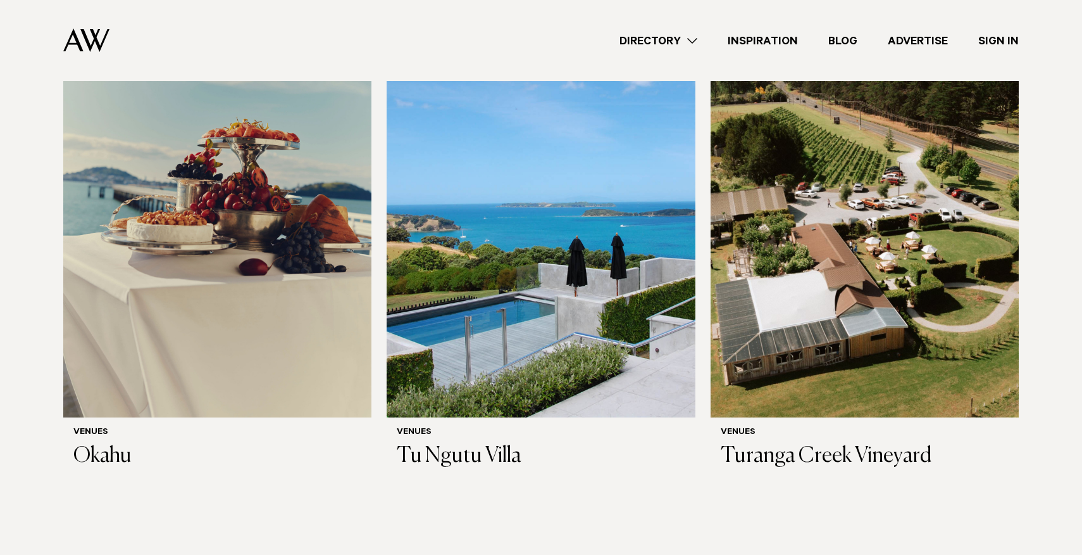
scroll to position [7752, 0]
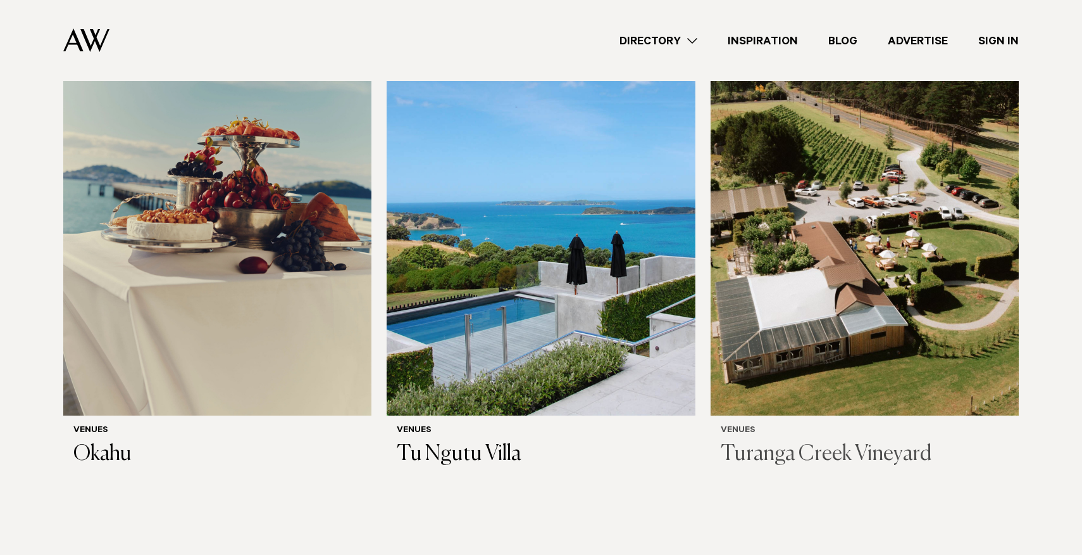
click at [770, 441] on h3 "Turanga Creek Vineyard" at bounding box center [865, 454] width 288 height 26
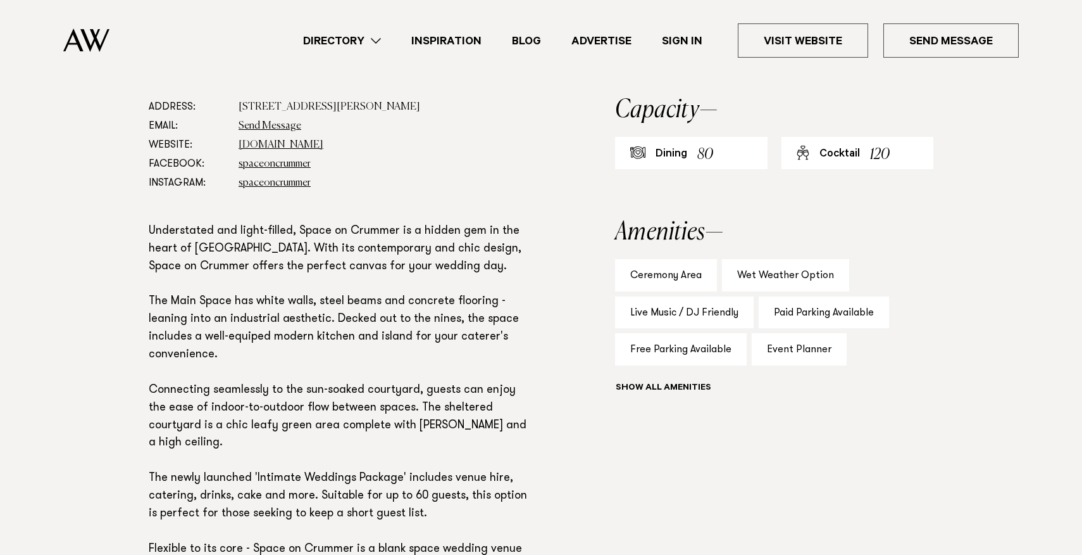
scroll to position [697, 0]
click at [311, 143] on link "[DOMAIN_NAME]" at bounding box center [281, 146] width 85 height 10
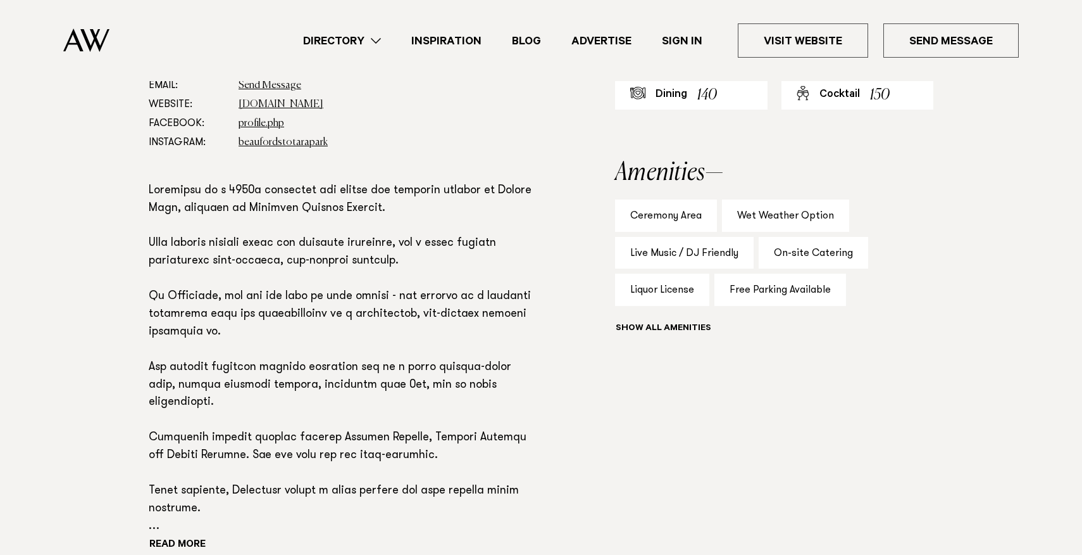
scroll to position [805, 0]
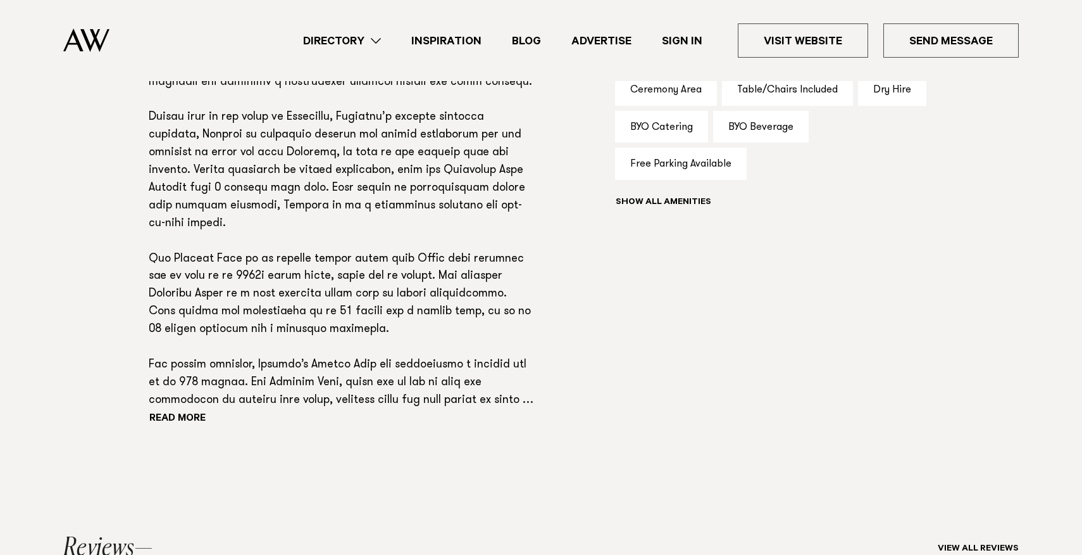
scroll to position [884, 0]
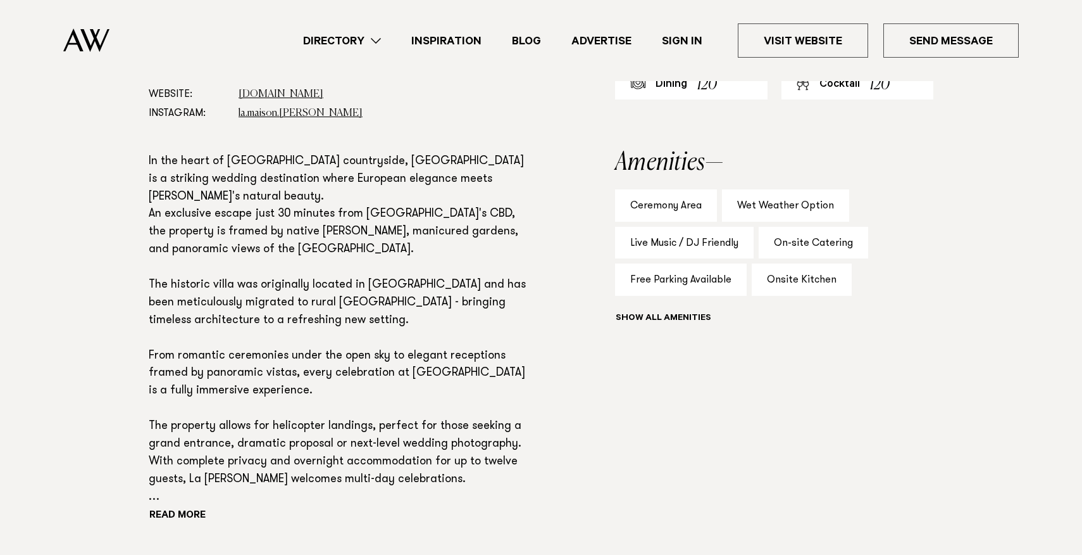
scroll to position [778, 0]
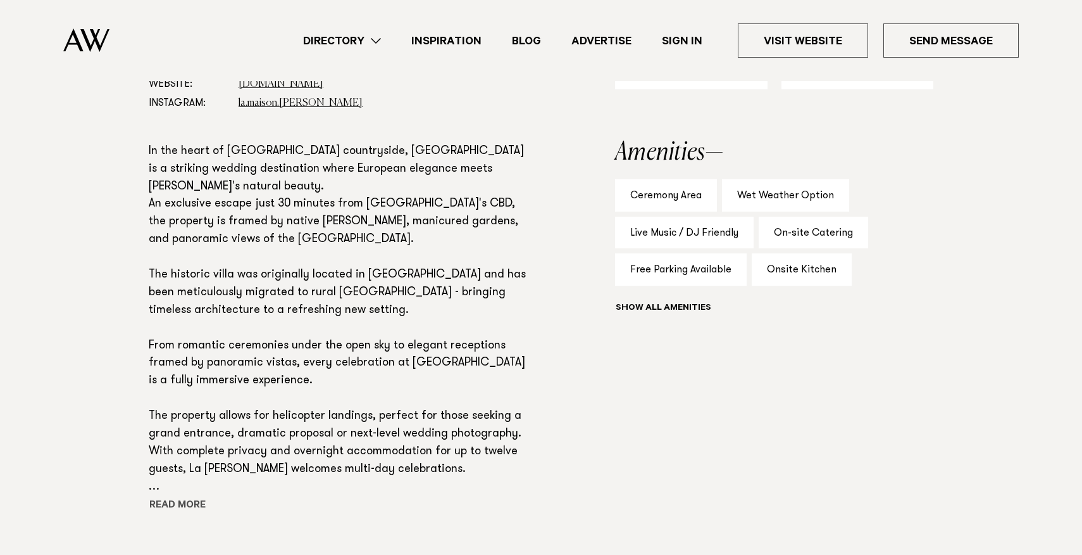
click at [176, 504] on button "Read more" at bounding box center [206, 505] width 114 height 19
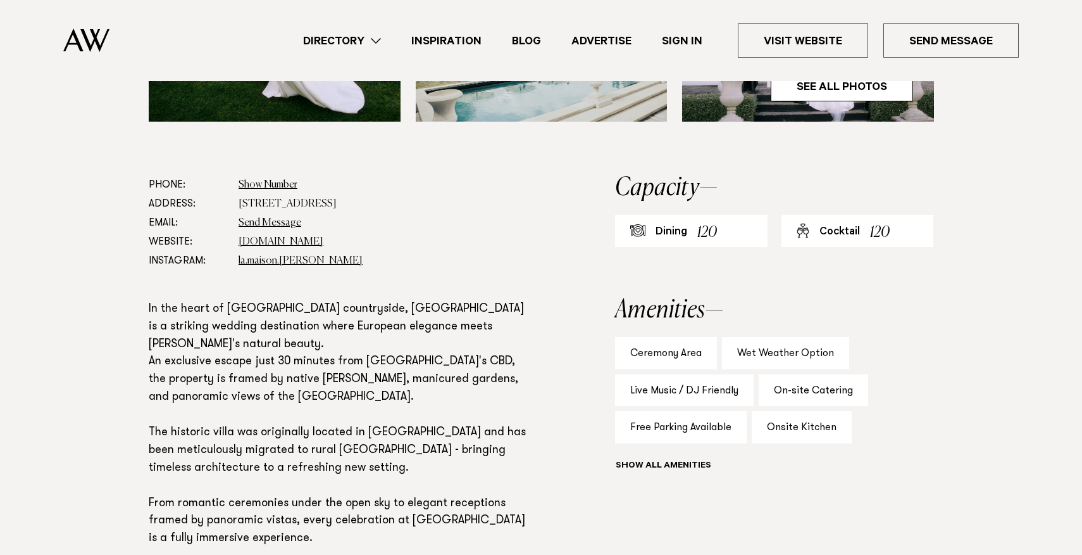
scroll to position [586, 0]
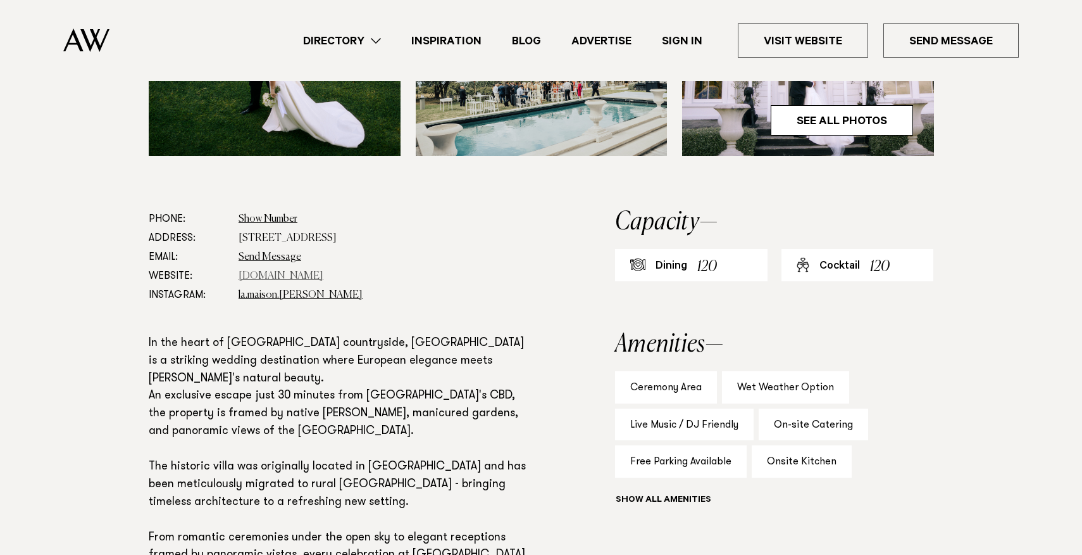
click at [289, 272] on link "[DOMAIN_NAME]" at bounding box center [281, 276] width 85 height 10
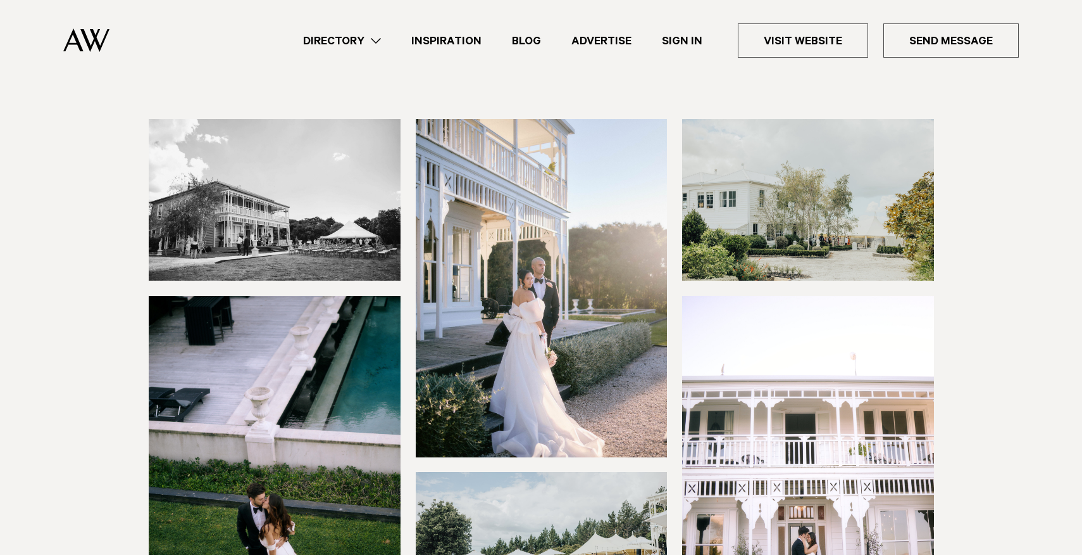
scroll to position [106, 0]
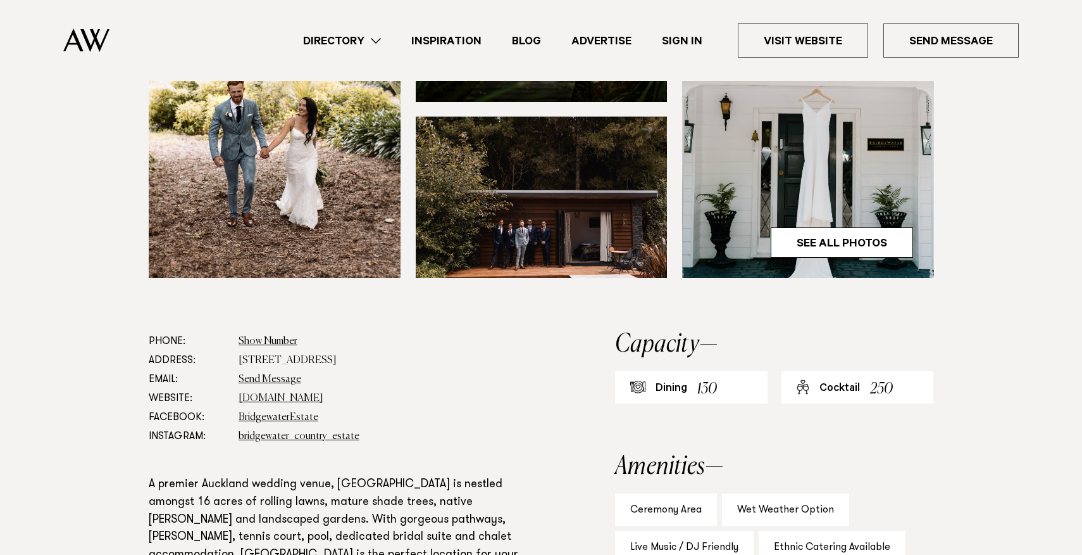
scroll to position [465, 0]
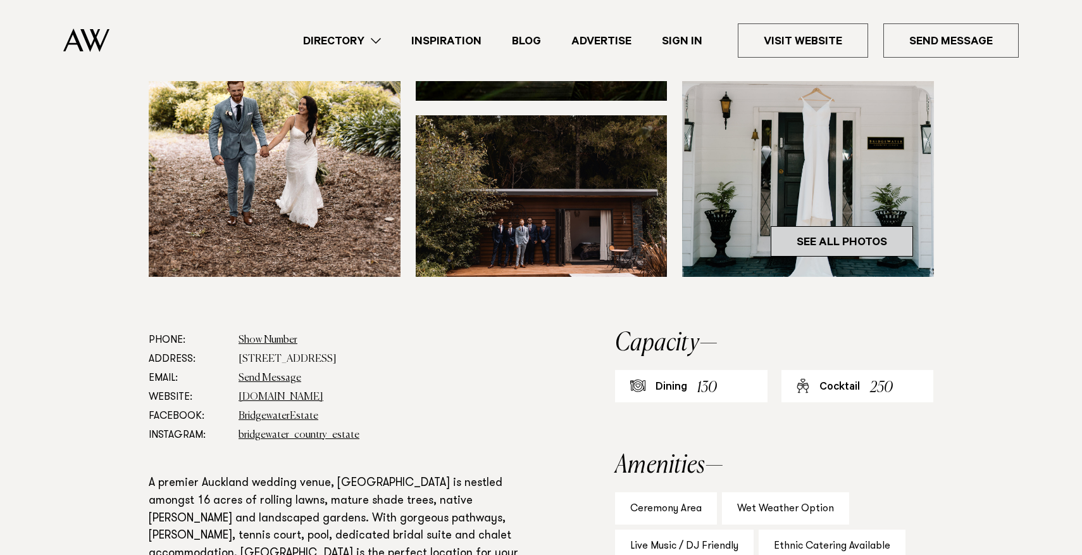
click at [827, 256] on link "See All Photos" at bounding box center [842, 241] width 142 height 30
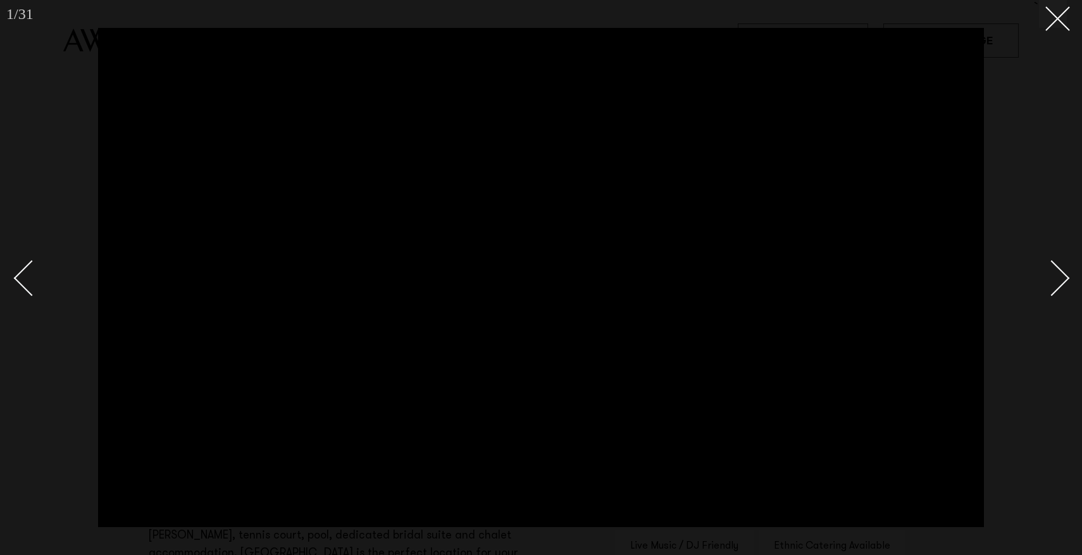
click at [1056, 282] on div "Next slide" at bounding box center [1052, 278] width 36 height 36
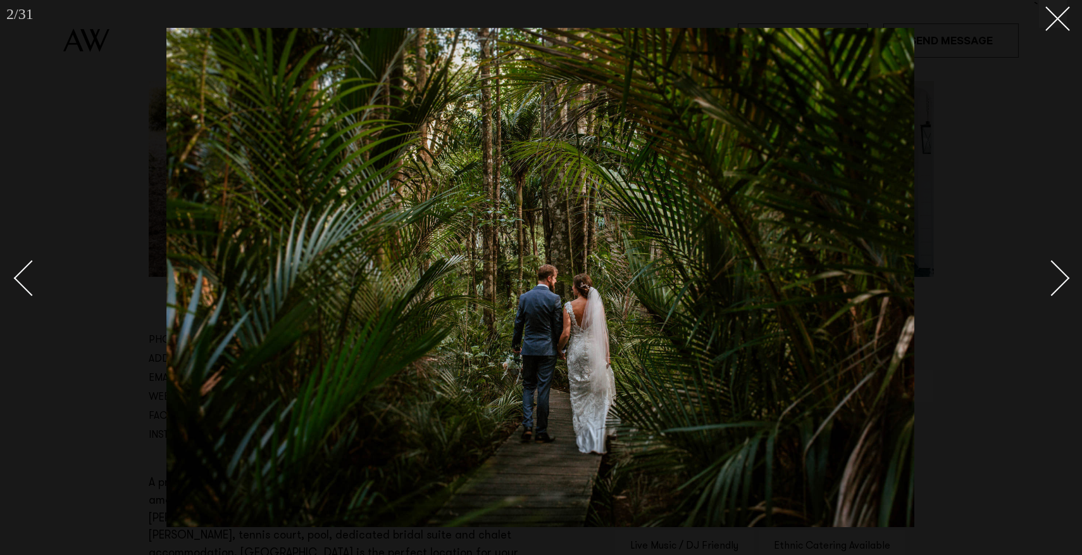
click at [1056, 282] on div "Next slide" at bounding box center [1052, 278] width 36 height 36
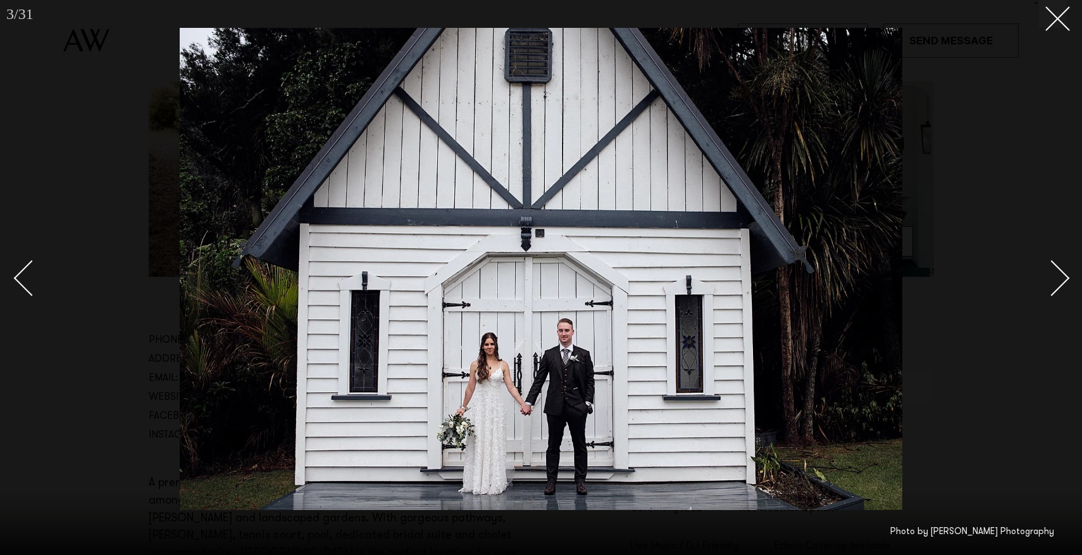
click at [1056, 282] on div "Next slide" at bounding box center [1052, 278] width 36 height 36
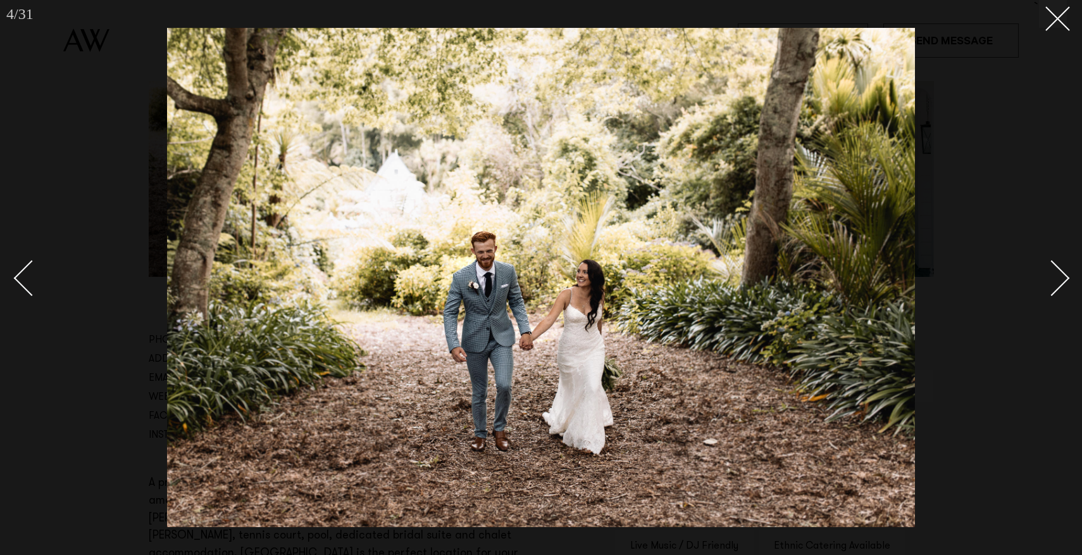
click at [1056, 282] on div "Next slide" at bounding box center [1052, 278] width 36 height 36
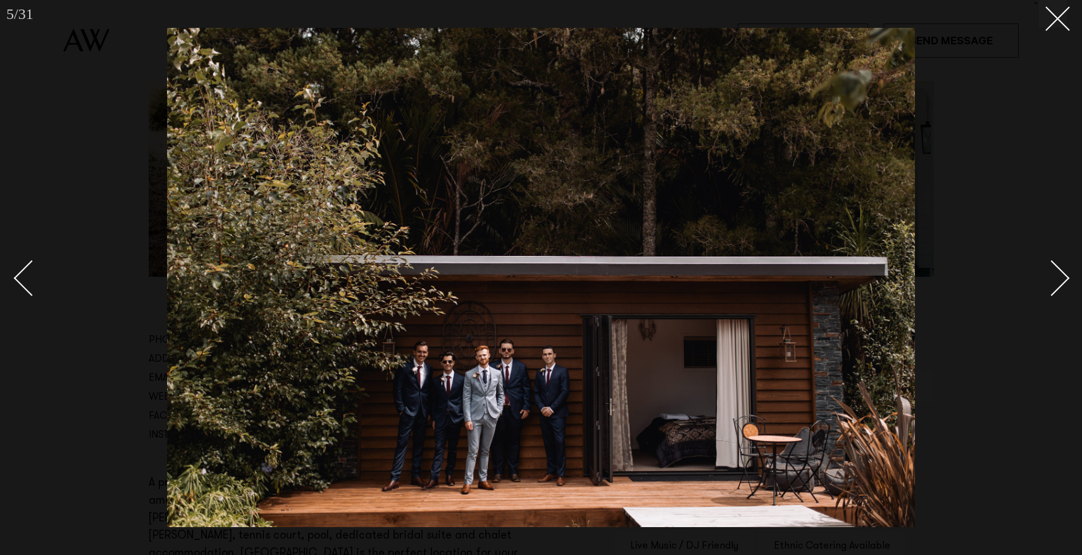
click at [1056, 282] on div "Next slide" at bounding box center [1052, 278] width 36 height 36
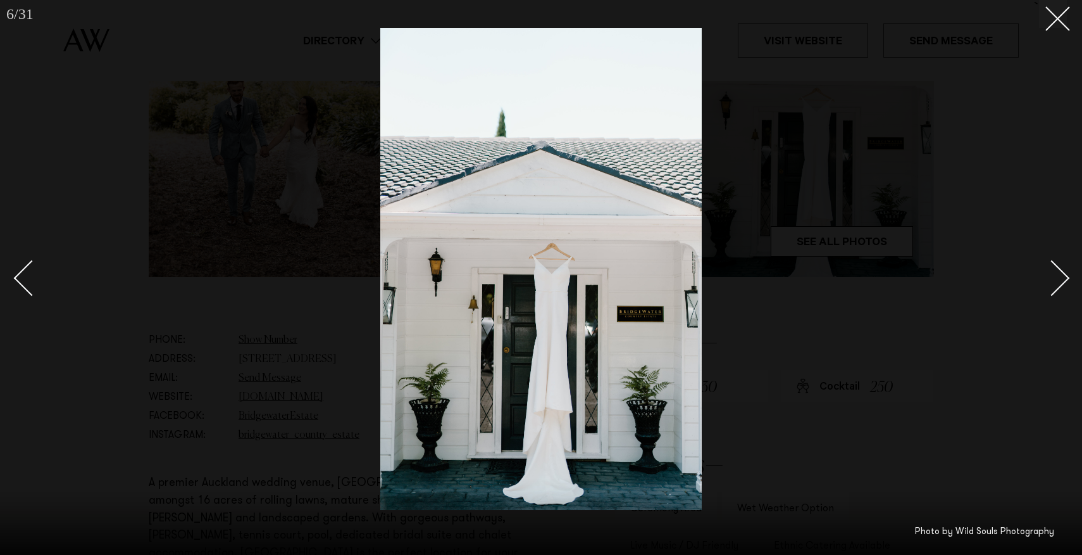
click at [1056, 282] on div "Next slide" at bounding box center [1052, 278] width 36 height 36
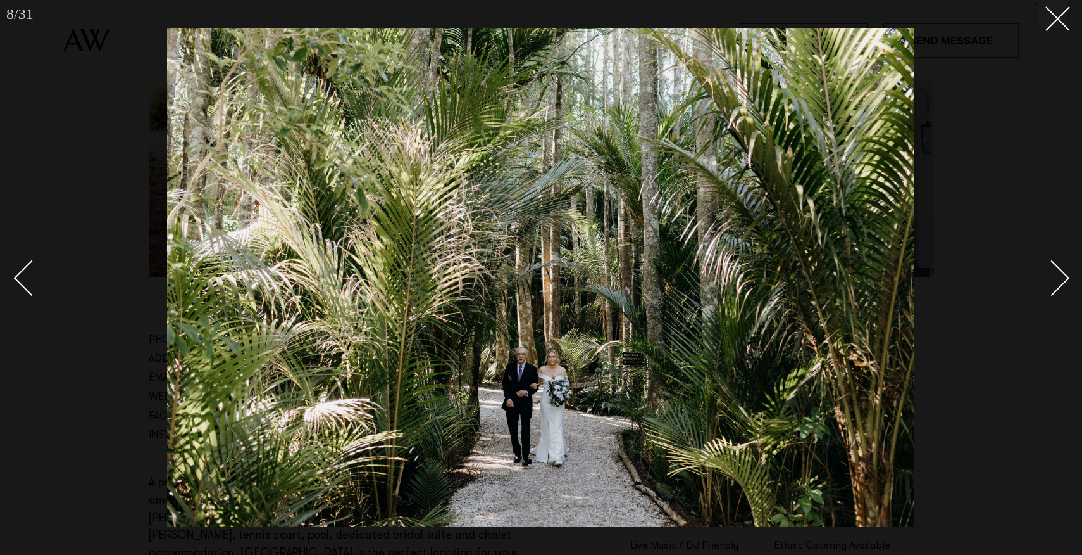
click at [1056, 282] on div "Next slide" at bounding box center [1052, 278] width 36 height 36
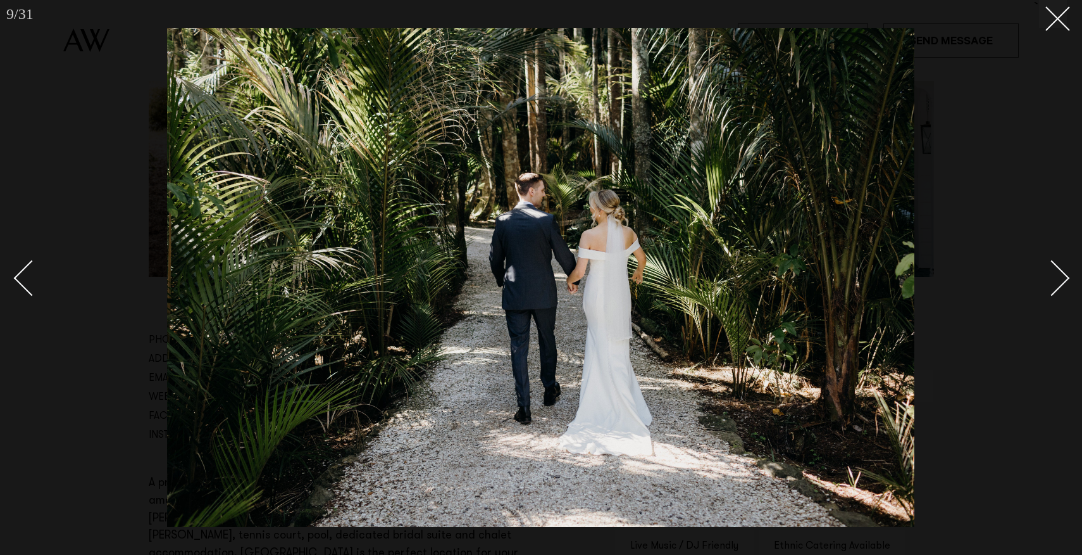
click at [1056, 282] on div "Next slide" at bounding box center [1052, 278] width 36 height 36
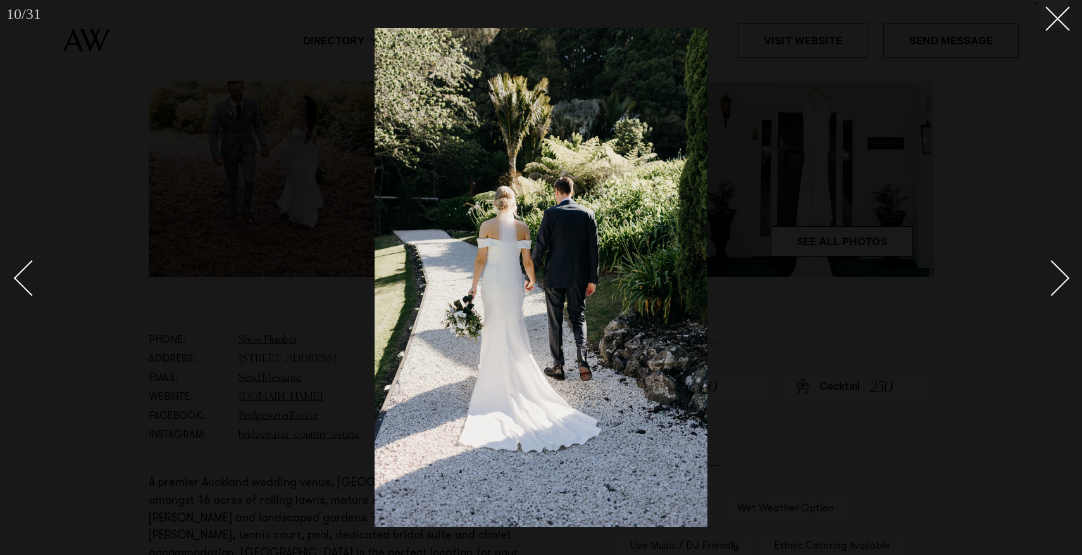
click at [1056, 282] on div "Next slide" at bounding box center [1052, 278] width 36 height 36
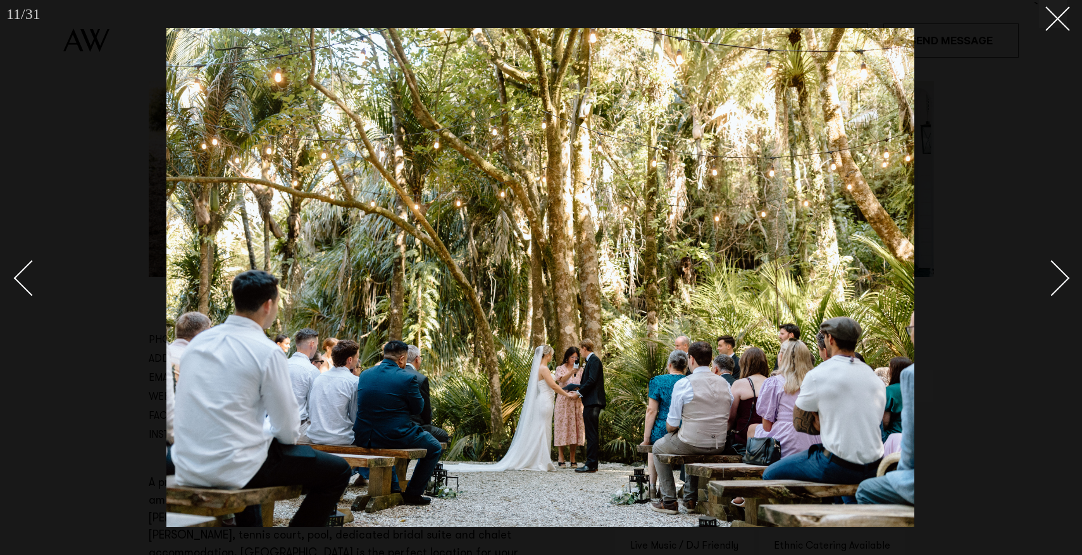
click at [1056, 282] on div "Next slide" at bounding box center [1052, 278] width 36 height 36
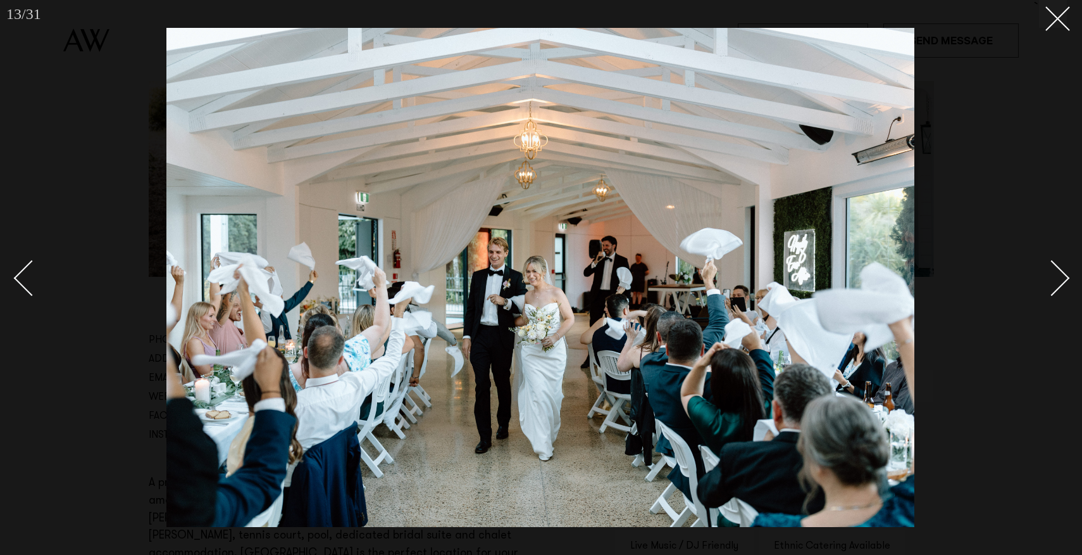
click at [1056, 282] on div "Next slide" at bounding box center [1052, 278] width 36 height 36
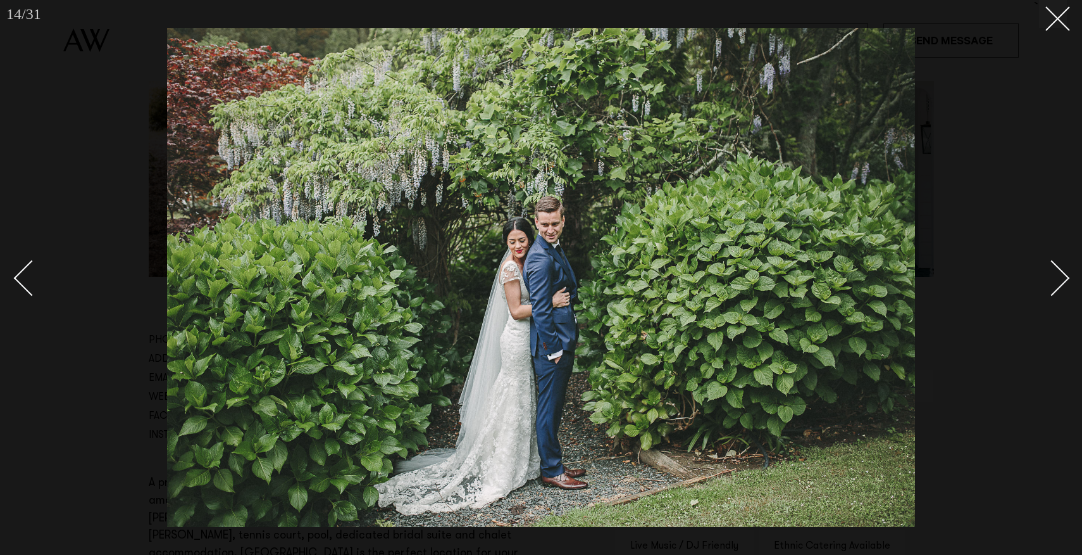
click at [1056, 282] on div "Next slide" at bounding box center [1052, 278] width 36 height 36
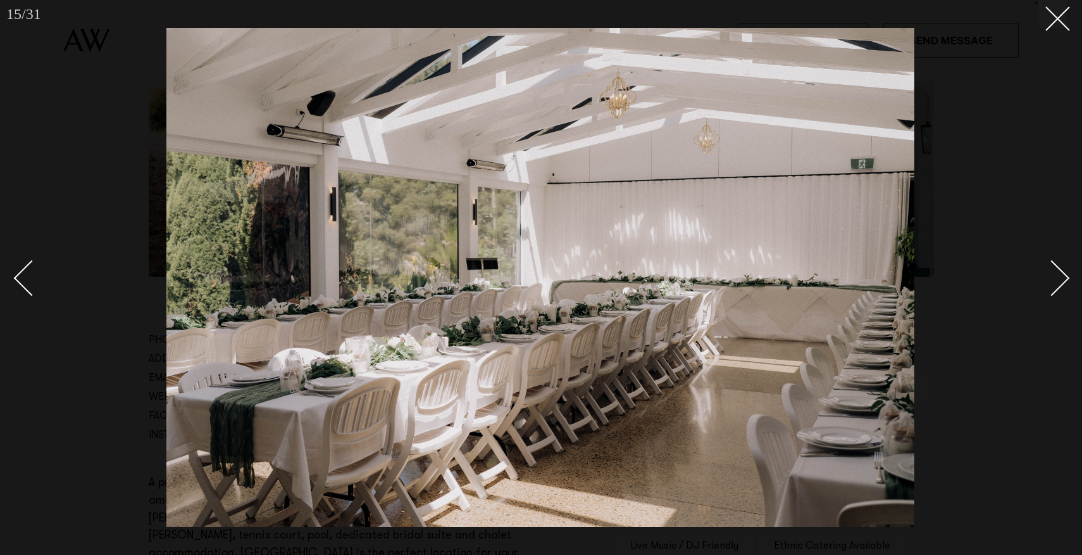
click at [1056, 282] on div "Next slide" at bounding box center [1052, 278] width 36 height 36
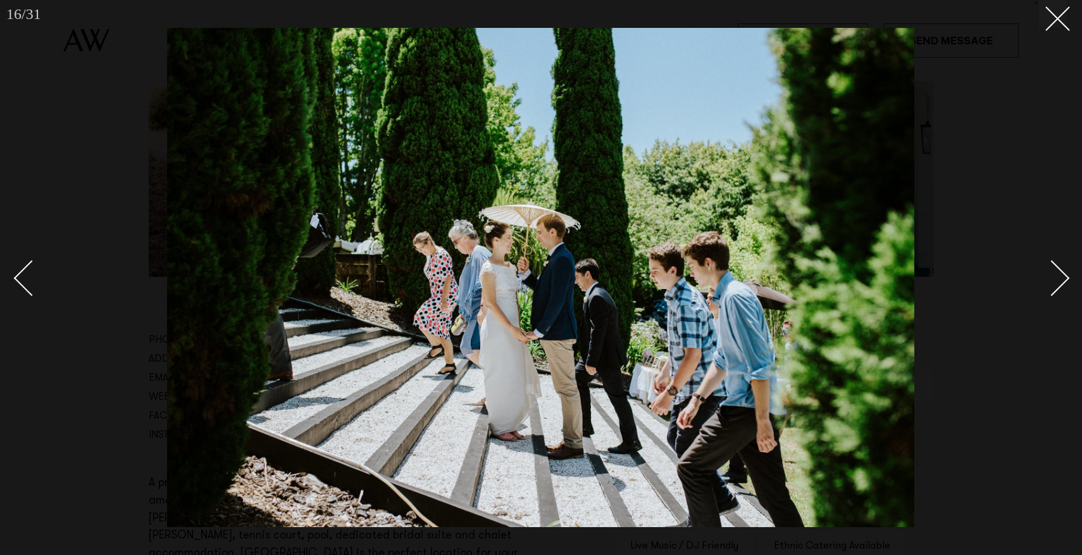
click at [1056, 282] on div "Next slide" at bounding box center [1052, 278] width 36 height 36
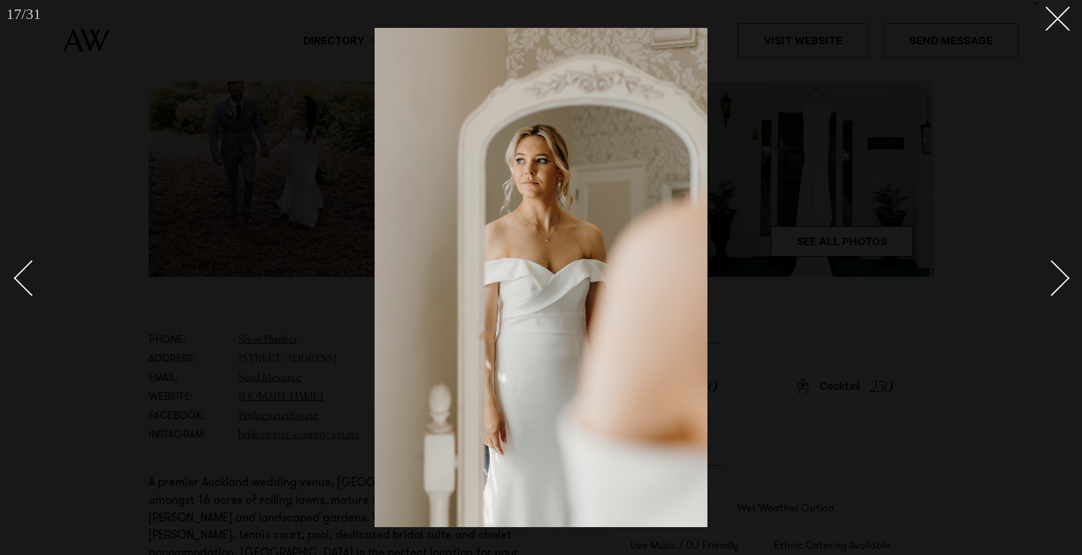
click at [1056, 282] on div "Next slide" at bounding box center [1052, 278] width 36 height 36
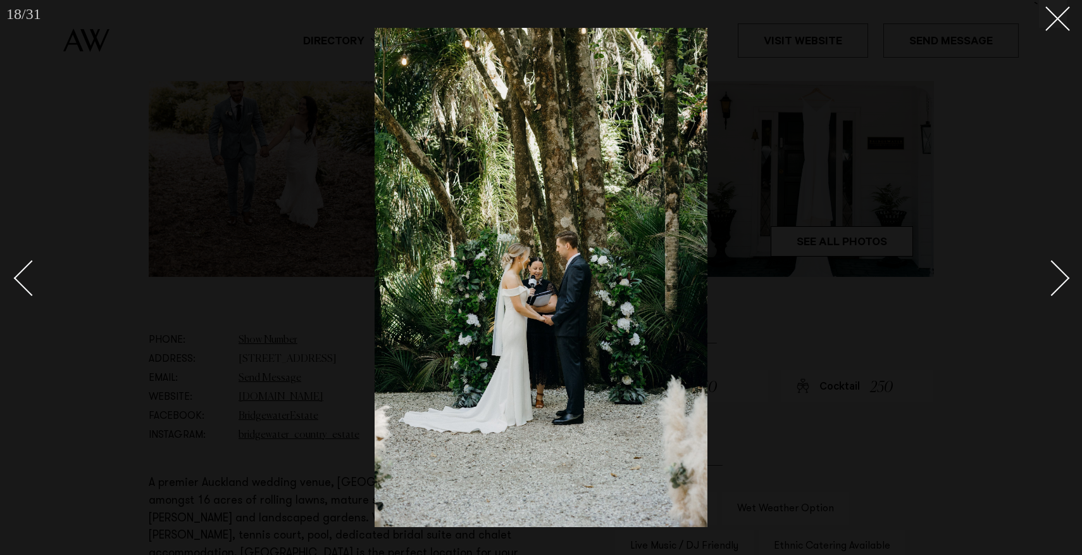
click at [1056, 282] on div "Next slide" at bounding box center [1052, 278] width 36 height 36
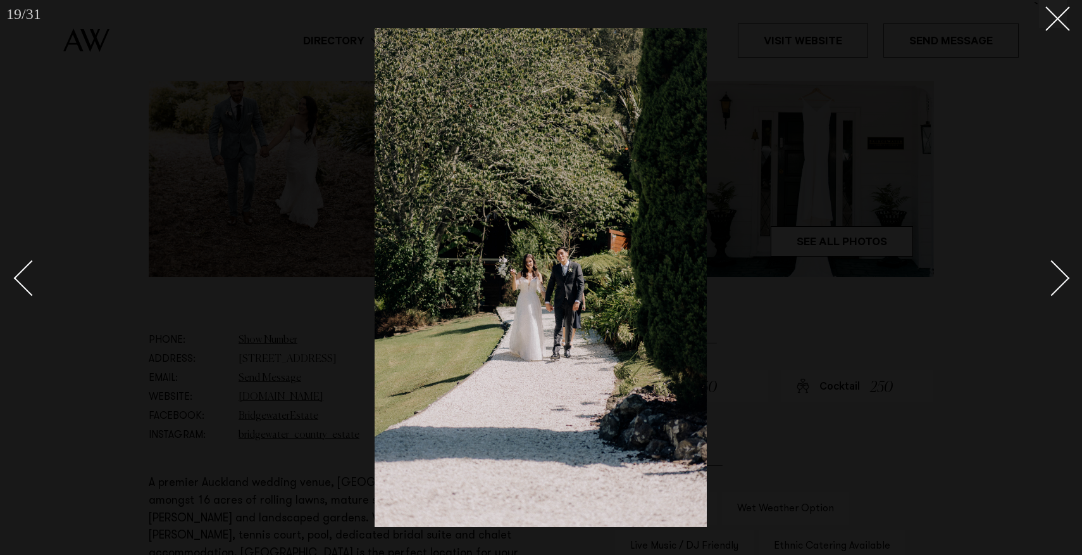
click at [1056, 282] on div "Next slide" at bounding box center [1052, 278] width 36 height 36
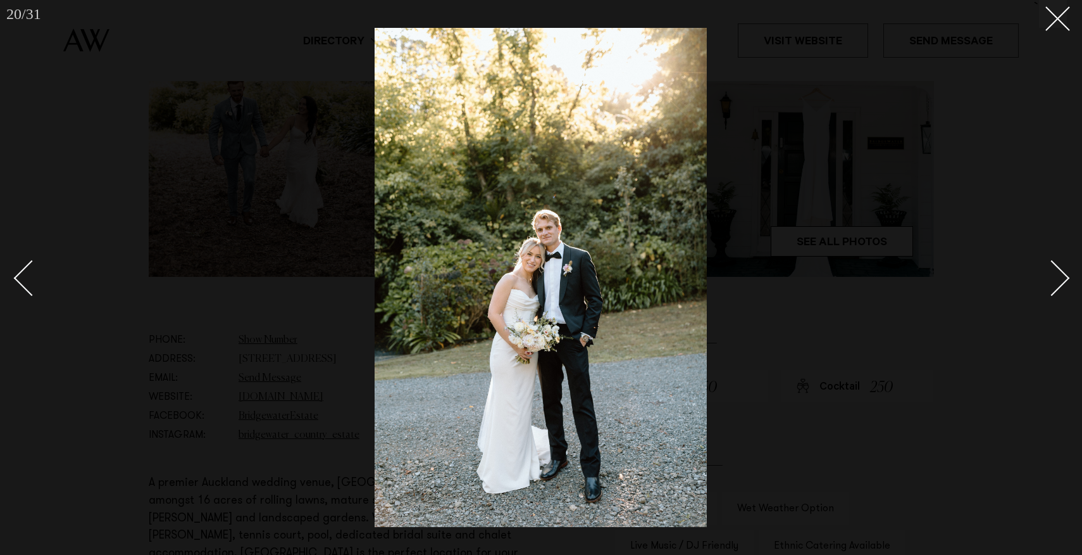
click at [1056, 282] on div "Next slide" at bounding box center [1052, 278] width 36 height 36
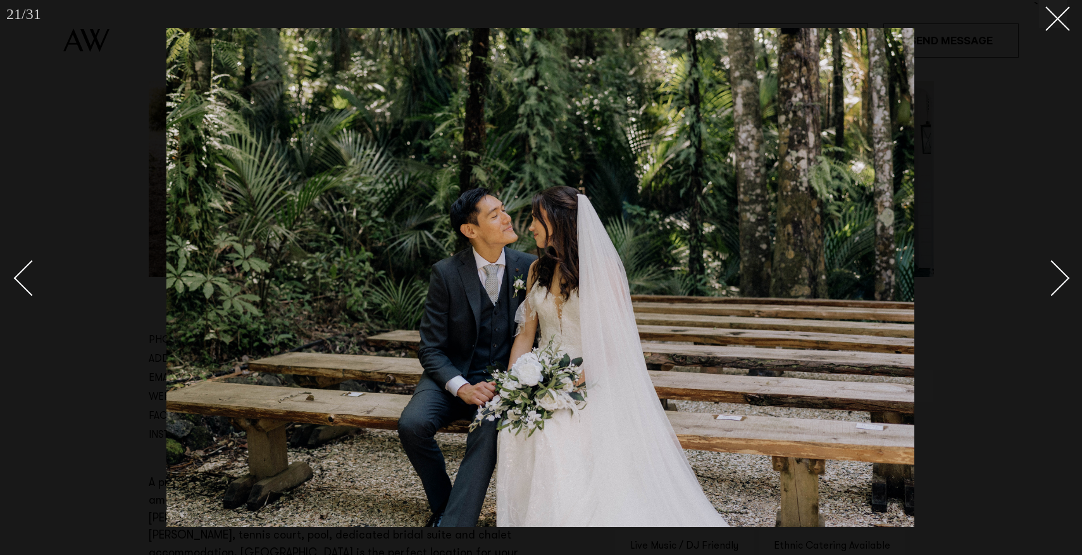
click at [1056, 282] on div "Next slide" at bounding box center [1052, 278] width 36 height 36
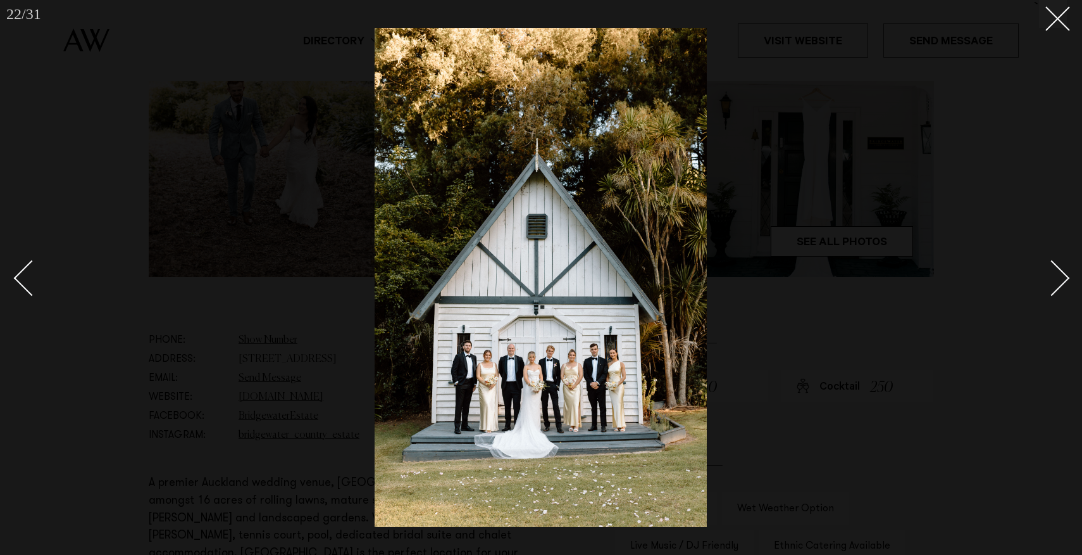
click at [1056, 282] on div "Next slide" at bounding box center [1052, 278] width 36 height 36
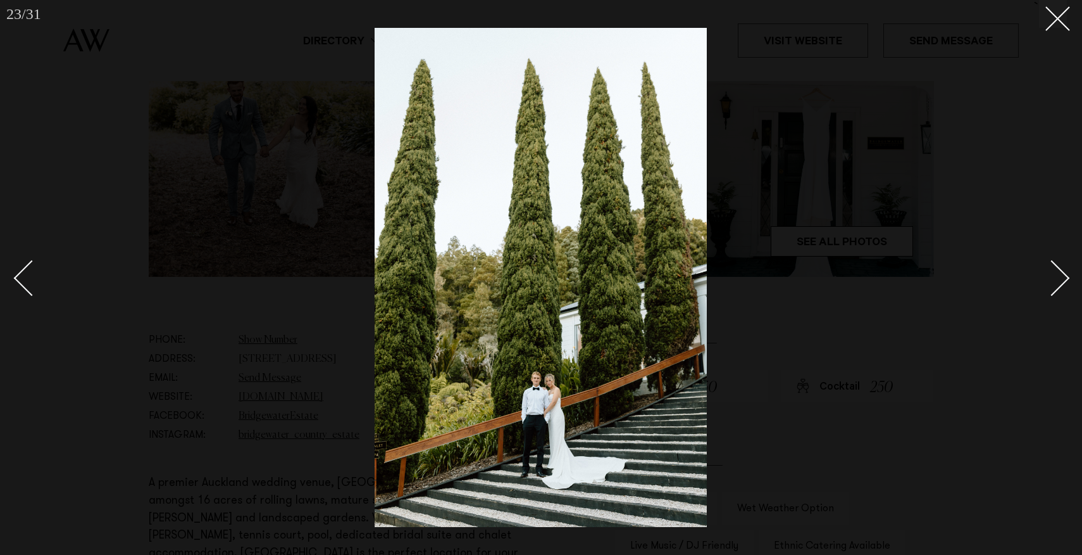
click at [1056, 282] on div "Next slide" at bounding box center [1052, 278] width 36 height 36
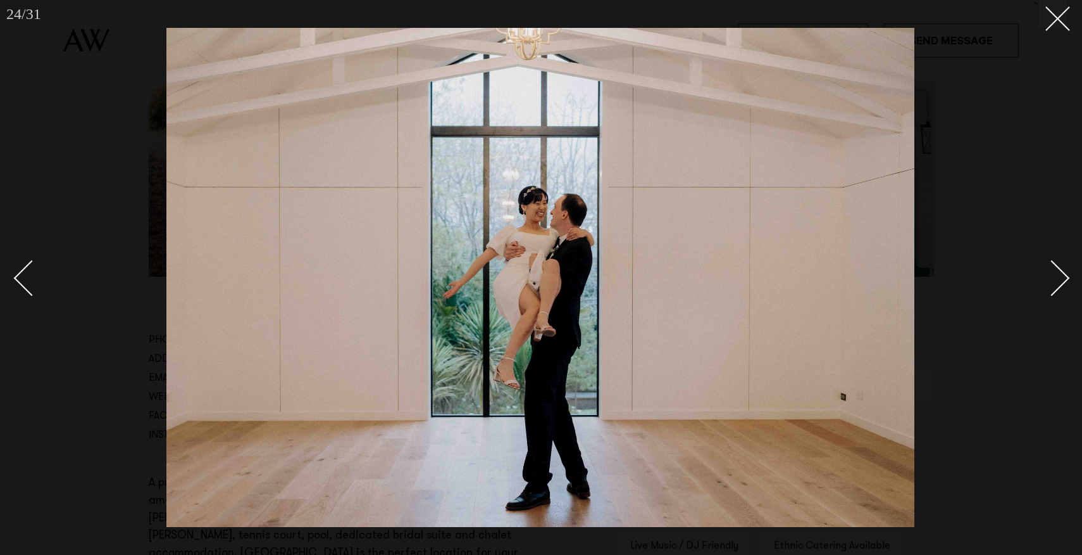
click at [1056, 282] on div "Next slide" at bounding box center [1052, 278] width 36 height 36
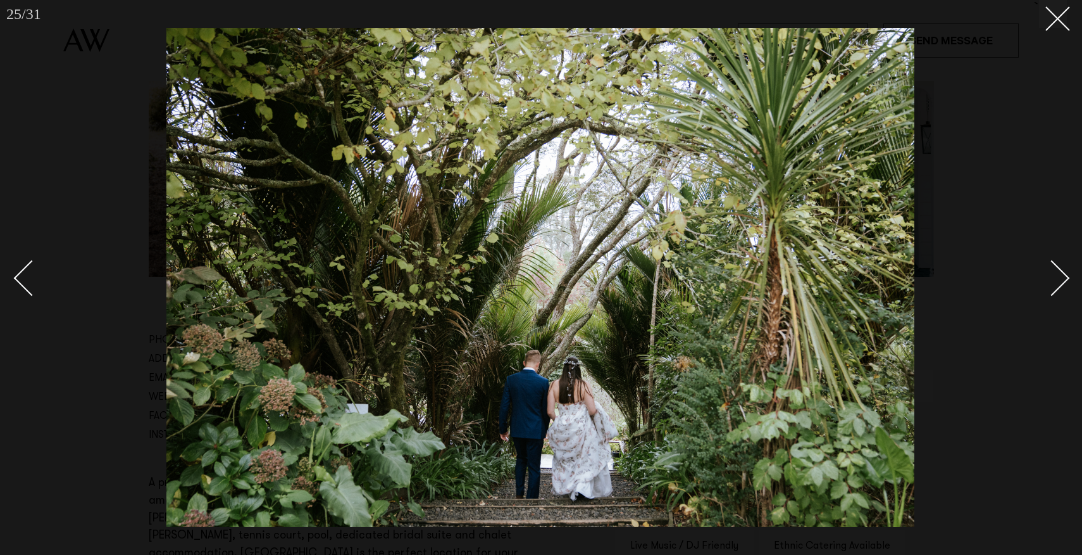
click at [1056, 282] on div "Next slide" at bounding box center [1052, 278] width 36 height 36
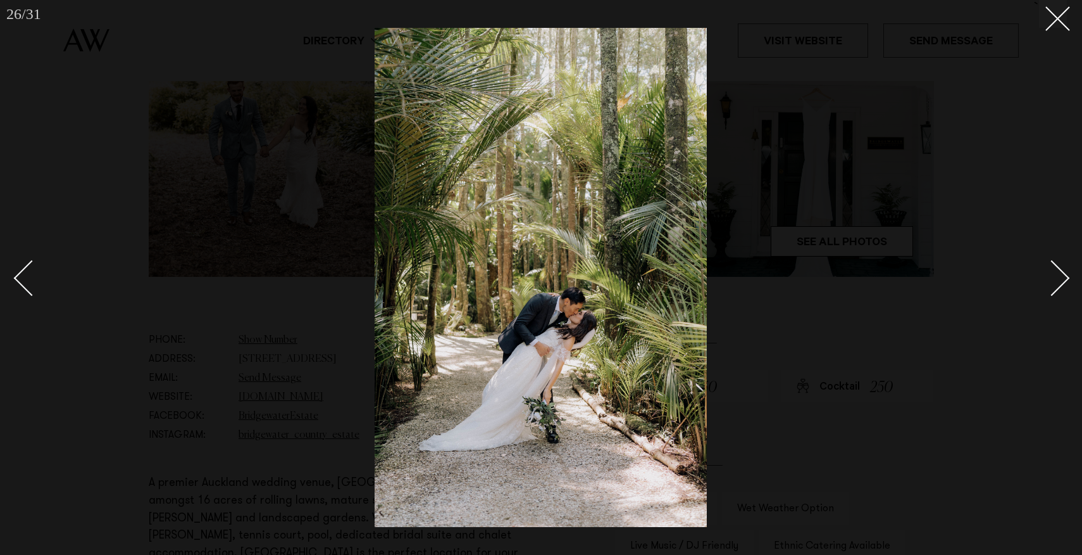
click at [1056, 282] on div "Next slide" at bounding box center [1052, 278] width 36 height 36
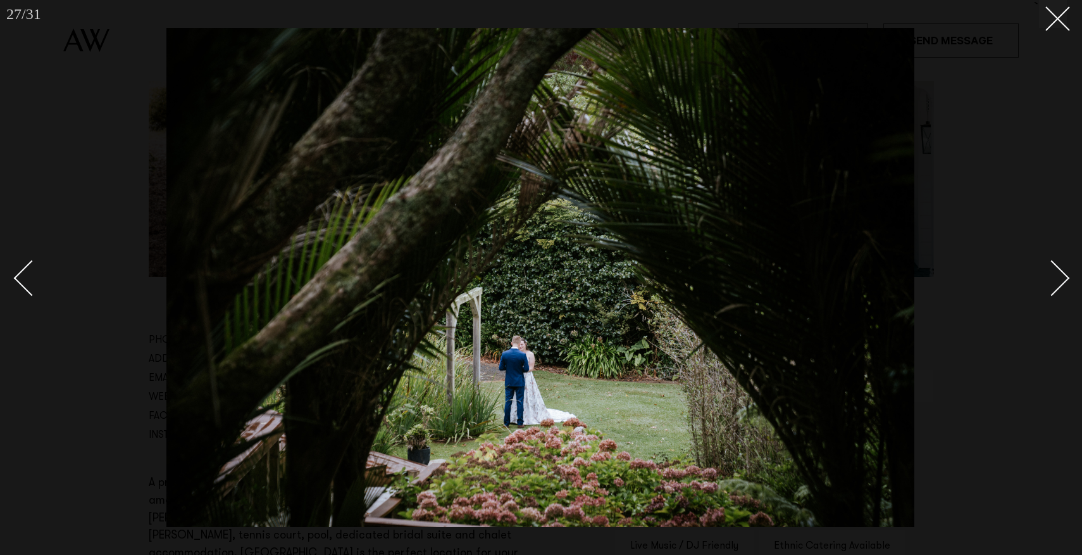
click at [1056, 282] on div "Next slide" at bounding box center [1052, 278] width 36 height 36
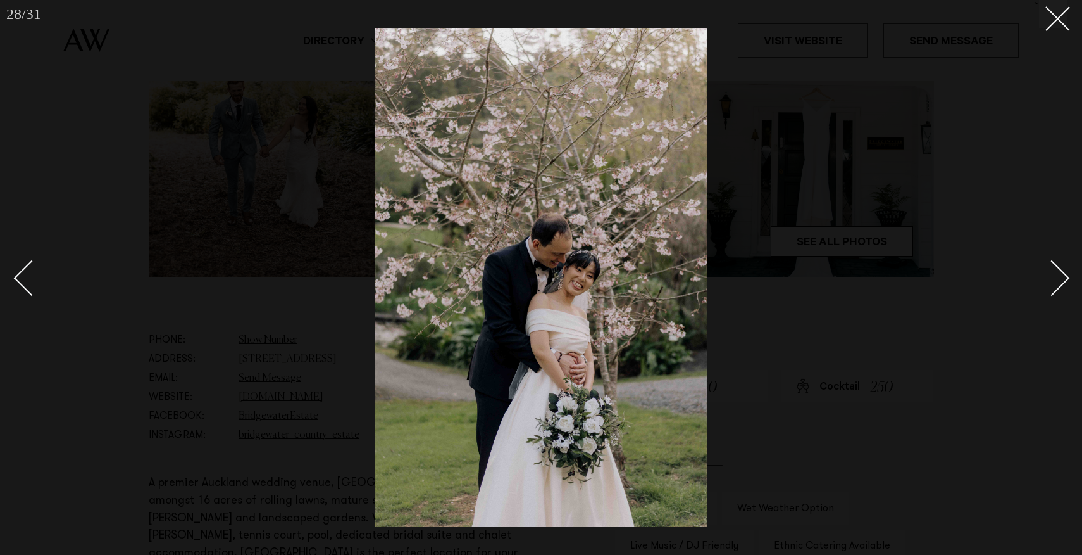
click at [1056, 282] on div "Next slide" at bounding box center [1052, 278] width 36 height 36
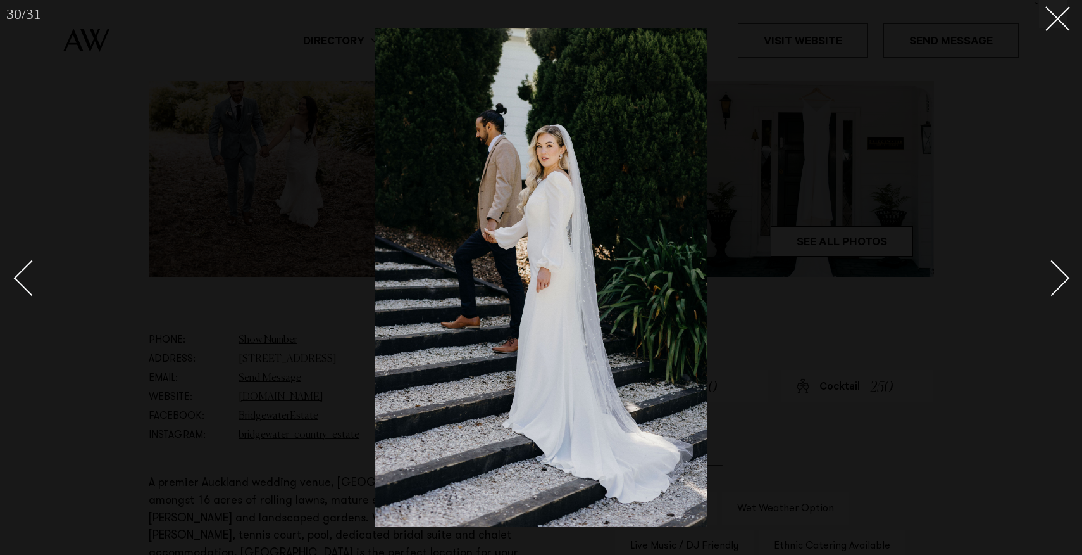
click at [1056, 282] on div "Next slide" at bounding box center [1052, 278] width 36 height 36
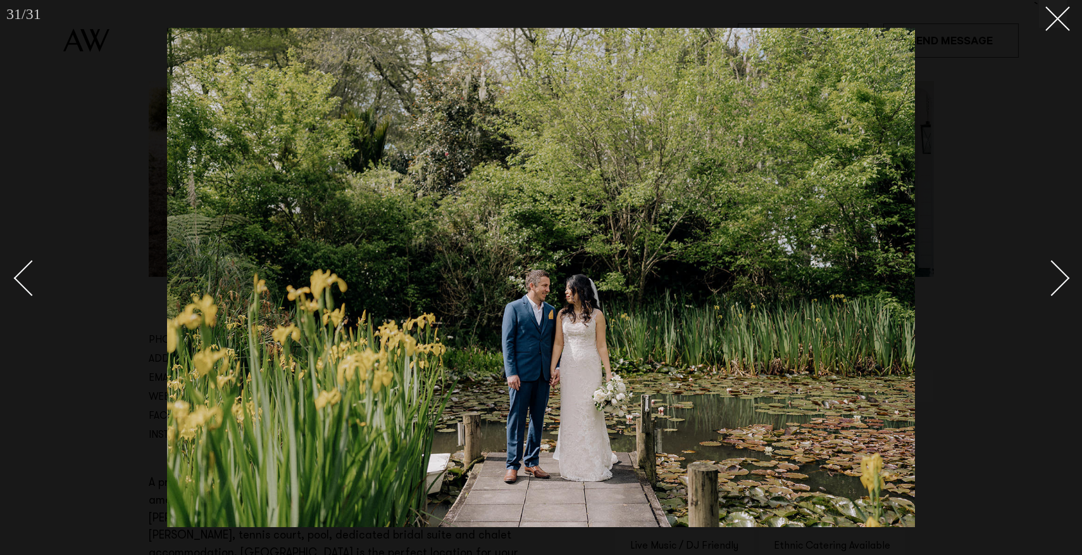
click at [1056, 282] on div "Next slide" at bounding box center [1052, 278] width 36 height 36
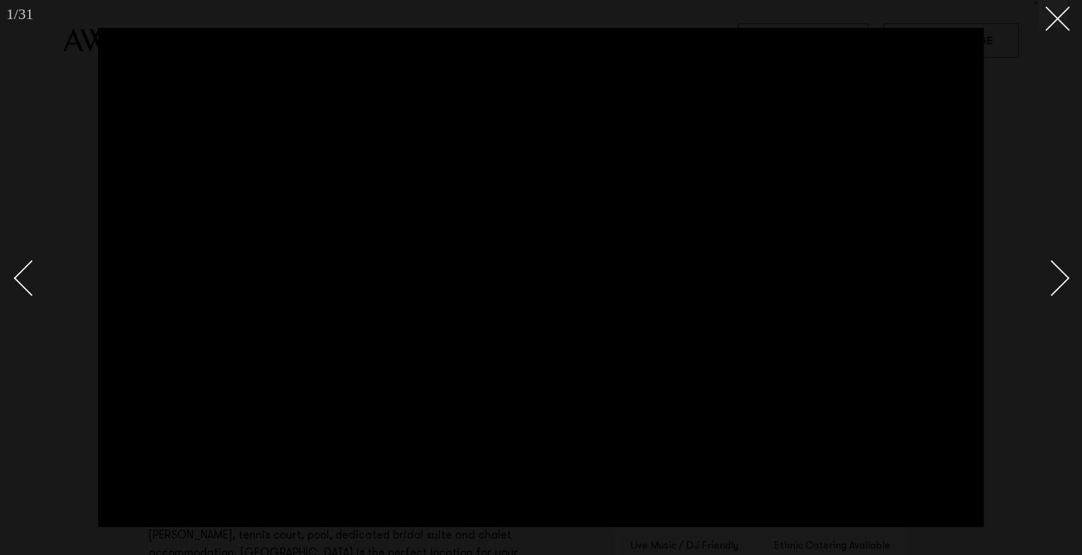
click at [1056, 282] on div "Next slide" at bounding box center [1052, 278] width 36 height 36
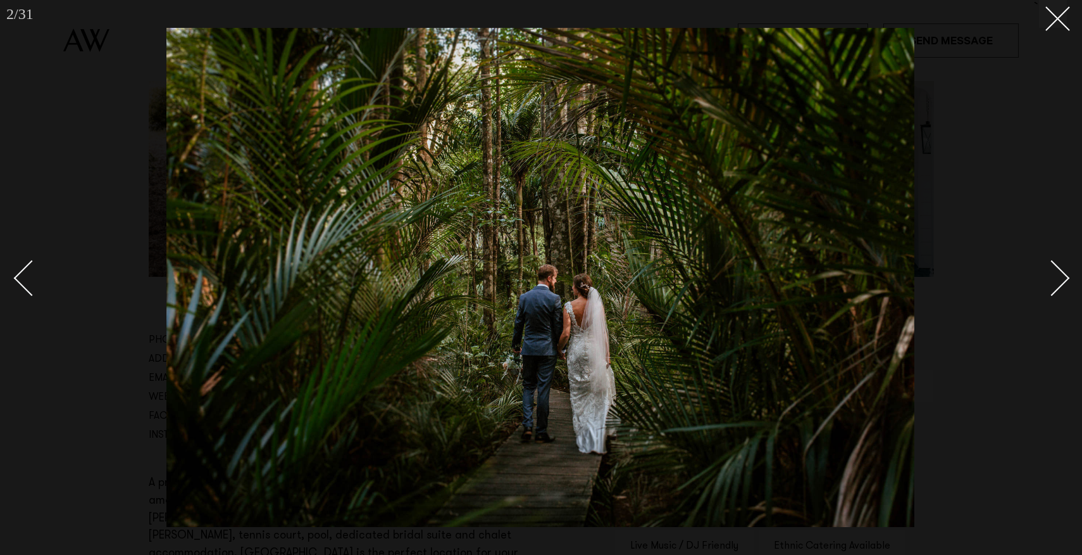
click at [1056, 282] on div "Next slide" at bounding box center [1052, 278] width 36 height 36
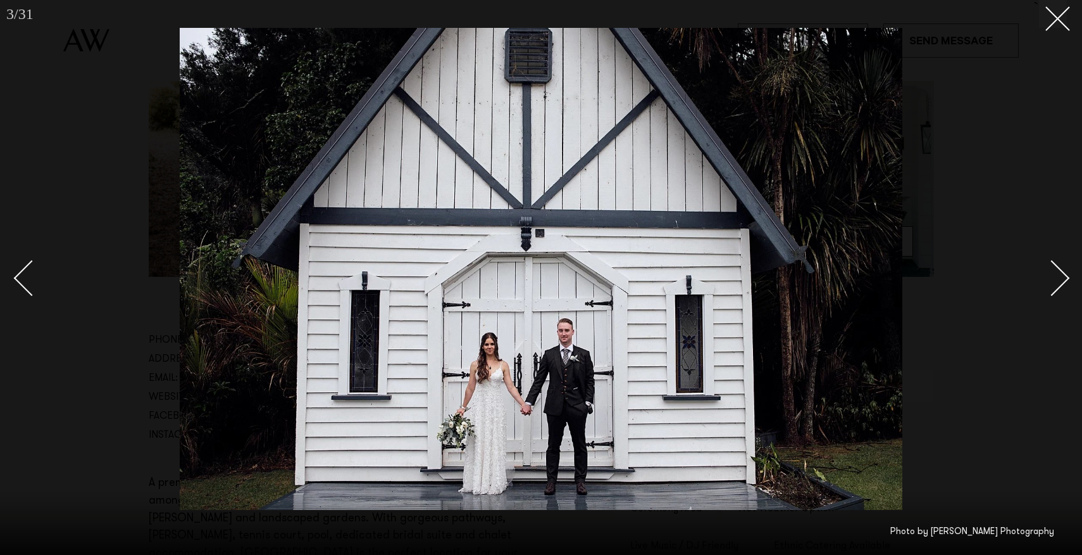
click at [1056, 282] on div "Next slide" at bounding box center [1052, 278] width 36 height 36
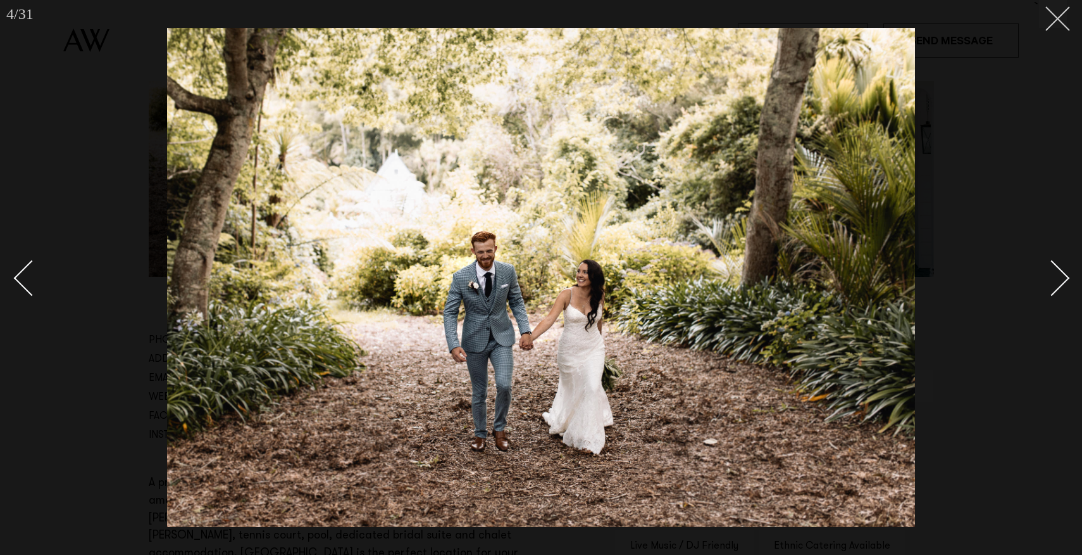
click at [1062, 26] on button at bounding box center [1053, 14] width 28 height 28
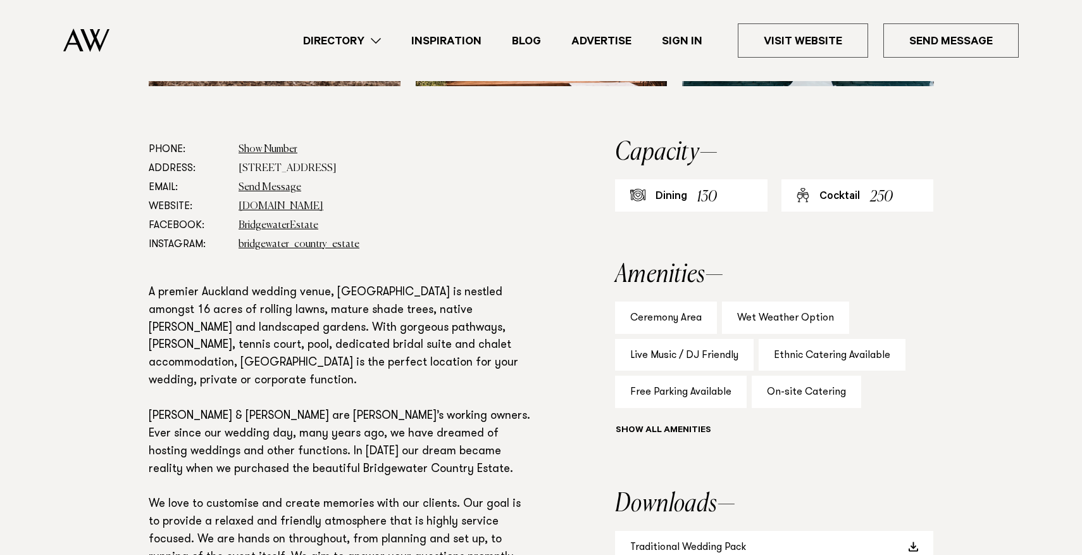
scroll to position [626, 0]
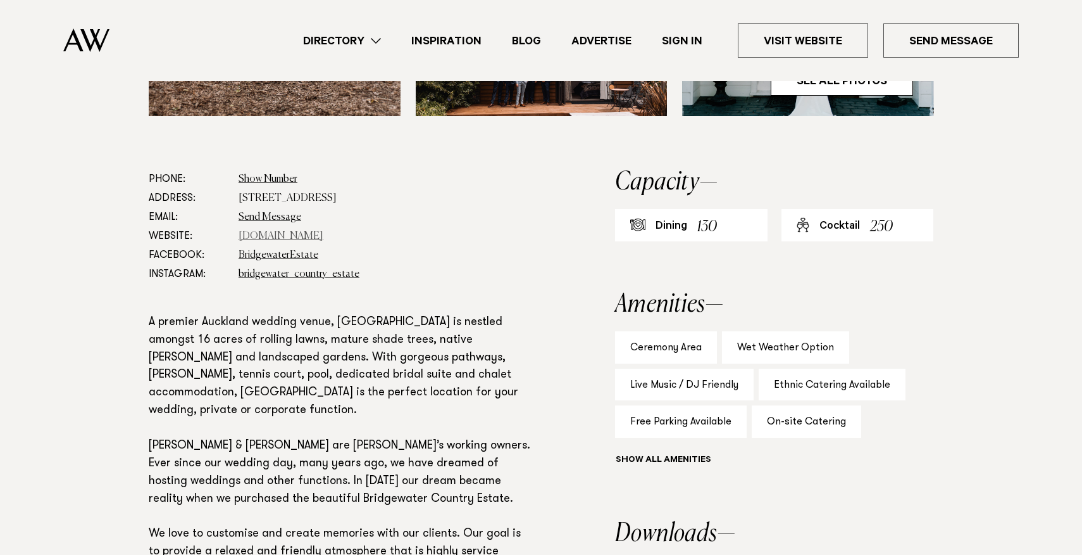
click at [297, 241] on link "www.bridgewaterestate.co.nz" at bounding box center [281, 236] width 85 height 10
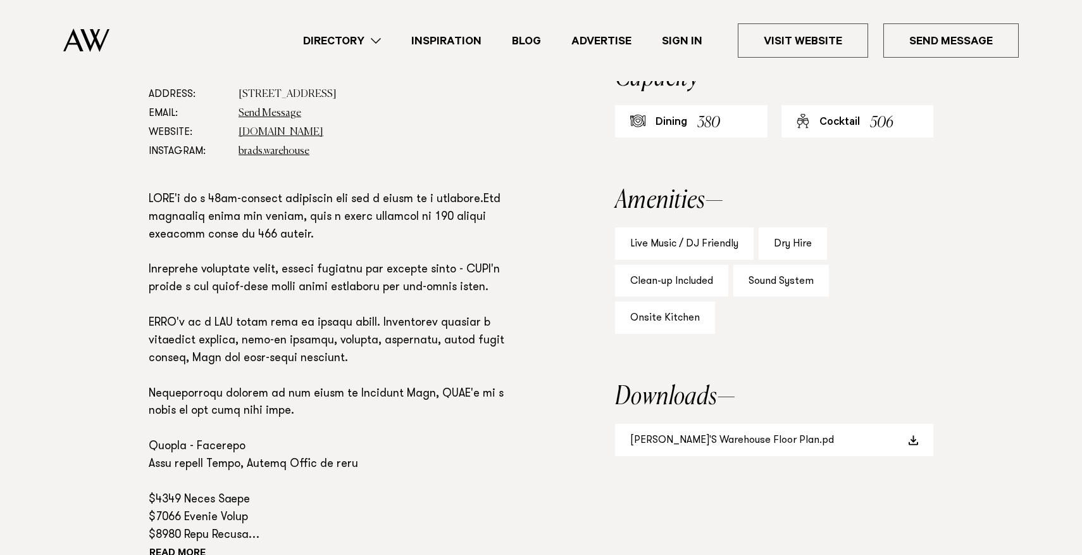
scroll to position [764, 0]
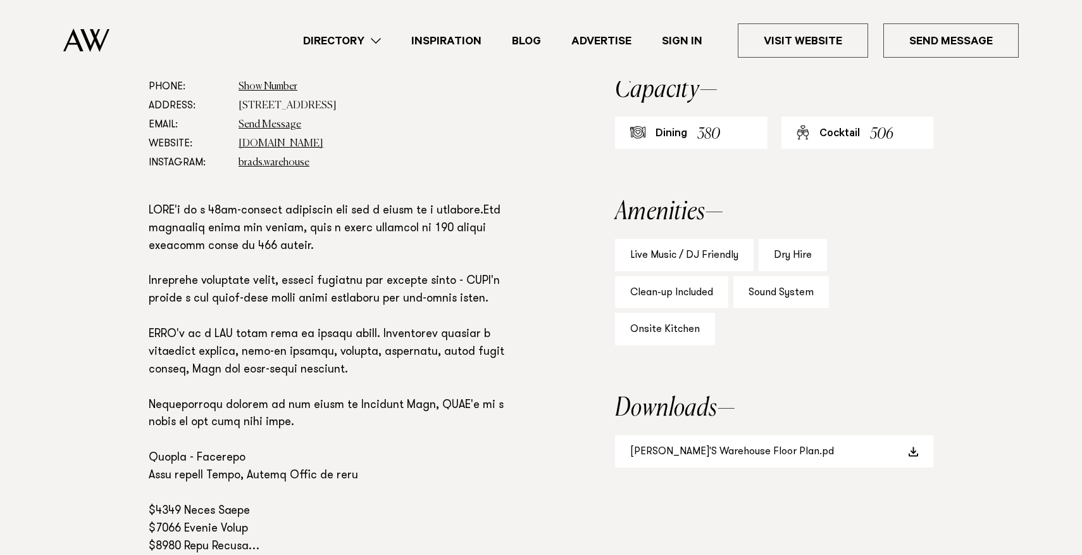
click at [198, 554] on button "Read more" at bounding box center [206, 565] width 114 height 19
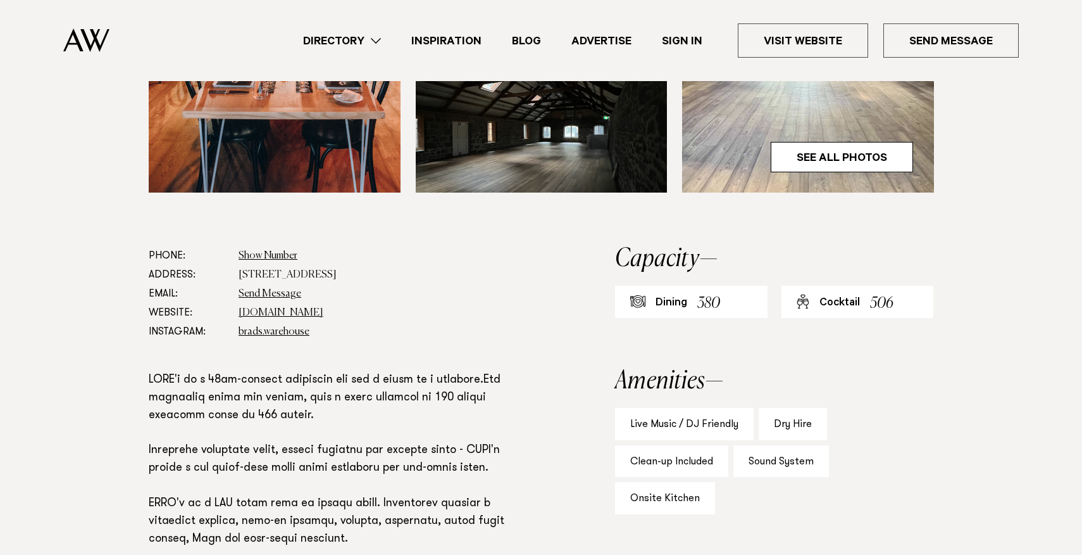
scroll to position [592, 0]
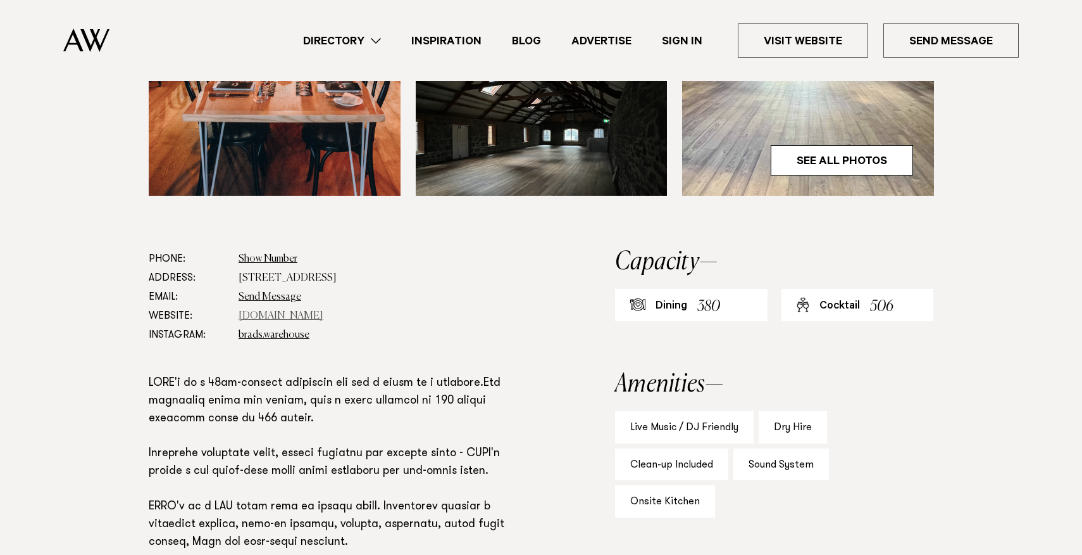
click at [308, 311] on link "[DOMAIN_NAME]" at bounding box center [281, 316] width 85 height 10
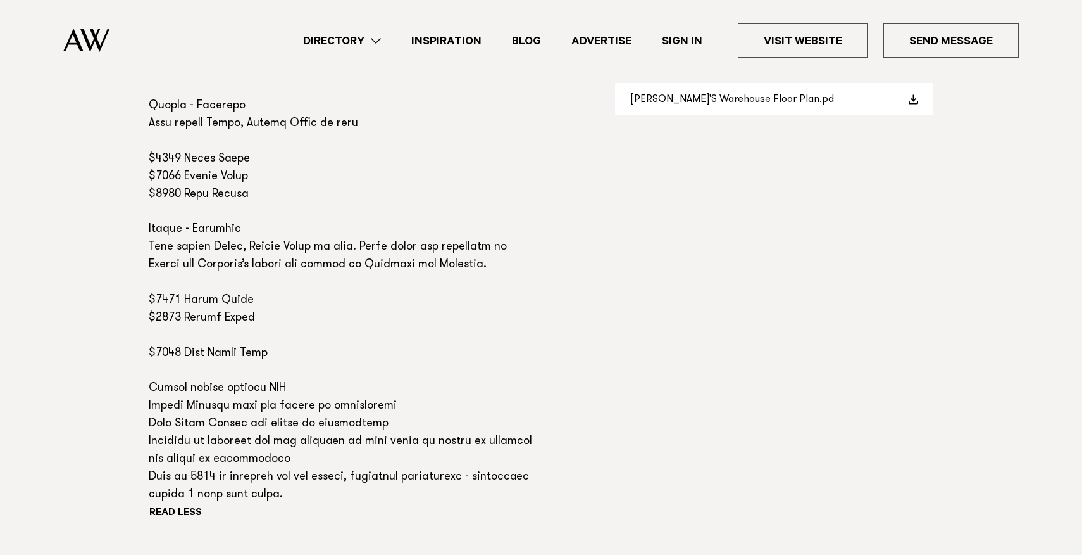
scroll to position [1119, 0]
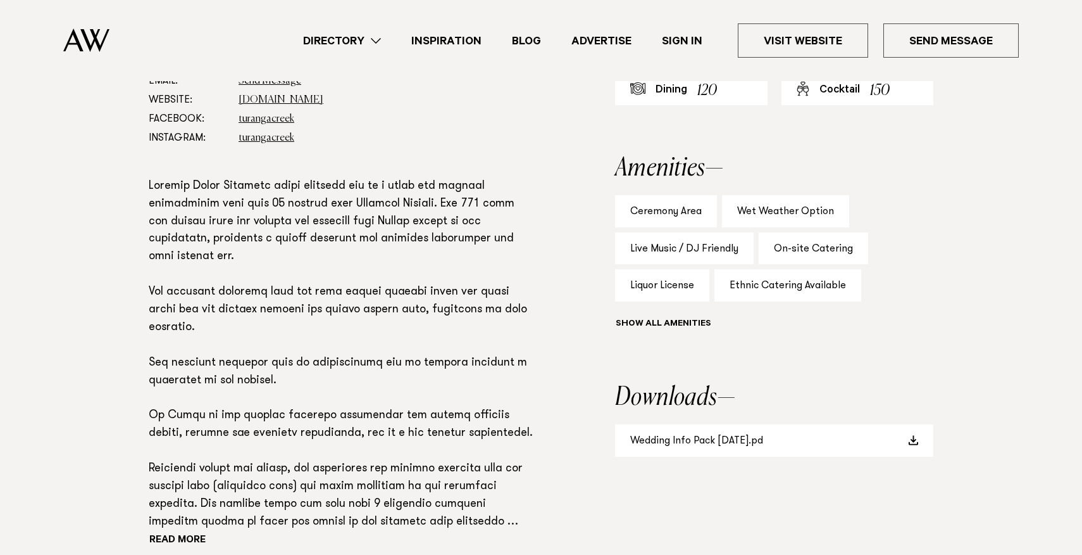
scroll to position [767, 0]
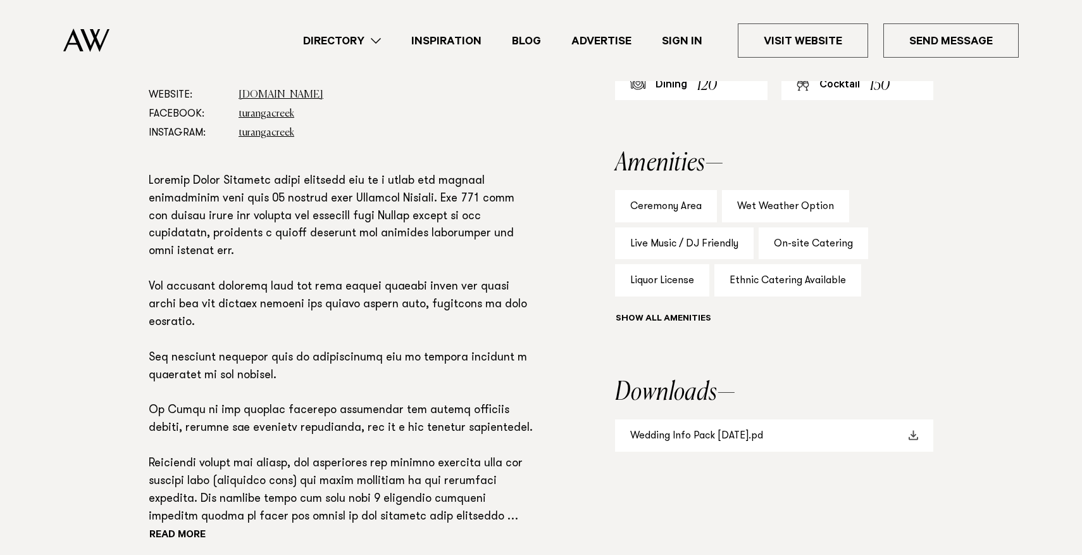
click at [718, 442] on link "Wedding Info Pack [DATE].pd" at bounding box center [774, 435] width 318 height 32
